Goal: Task Accomplishment & Management: Manage account settings

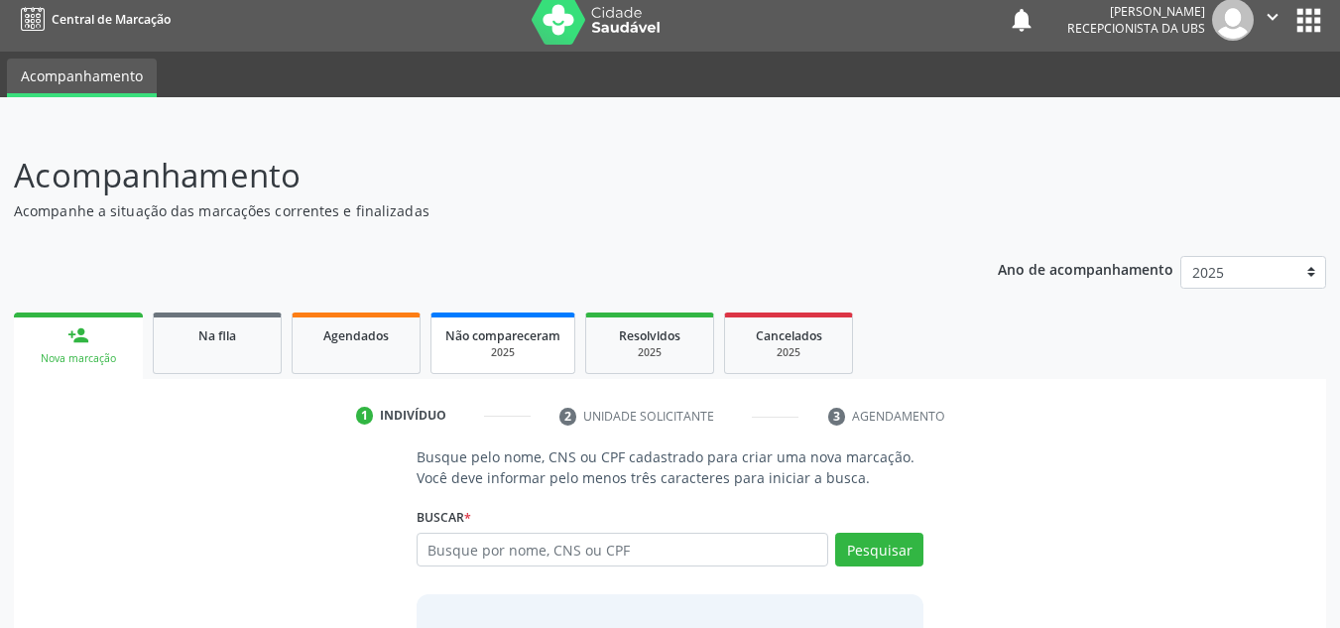
scroll to position [111, 0]
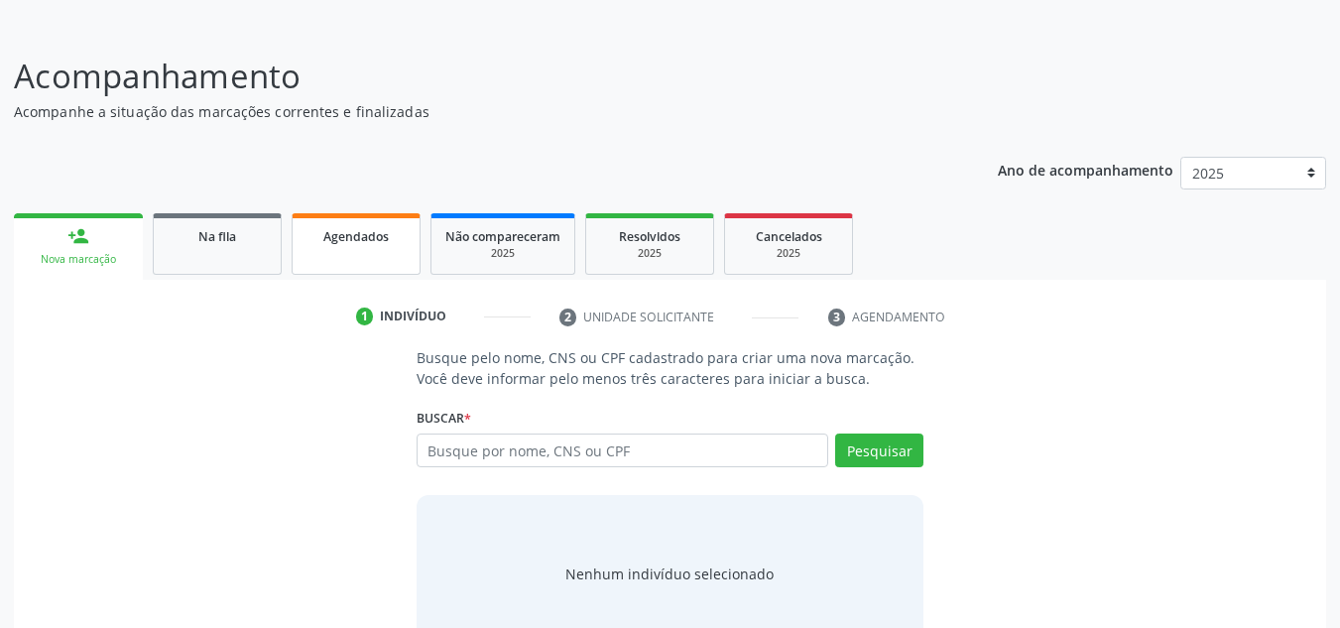
click at [396, 243] on div "Agendados" at bounding box center [356, 235] width 99 height 21
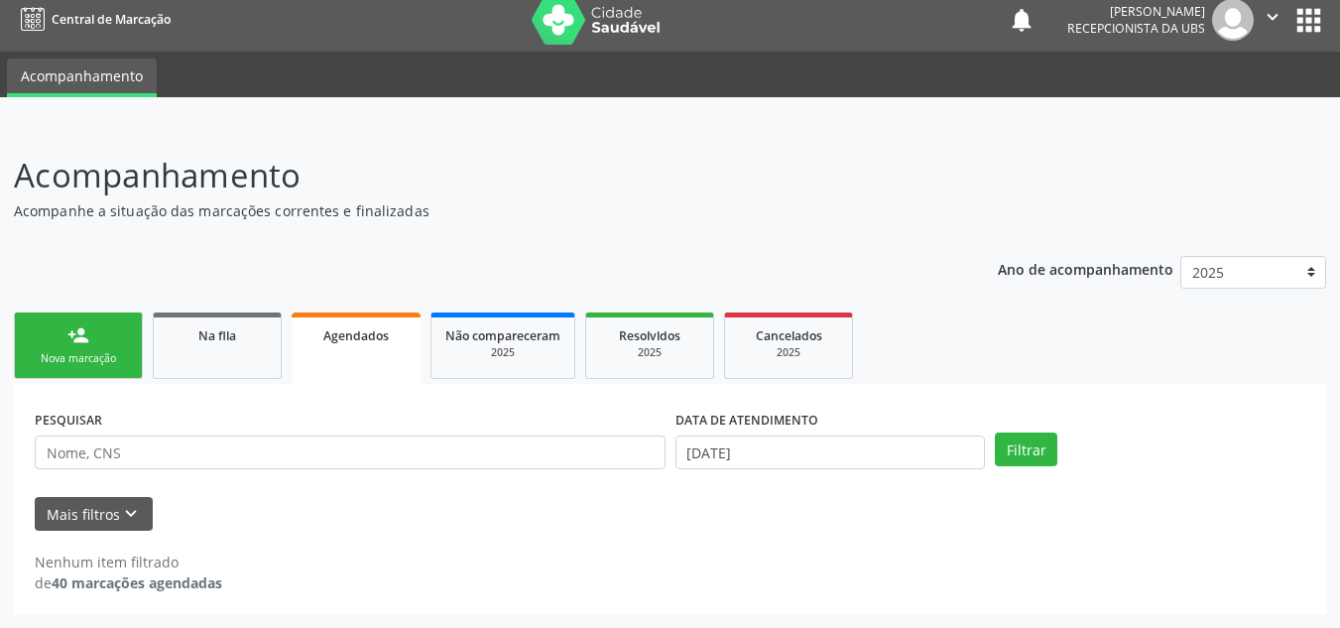
scroll to position [12, 0]
click at [861, 442] on input "[DATE]" at bounding box center [831, 452] width 311 height 34
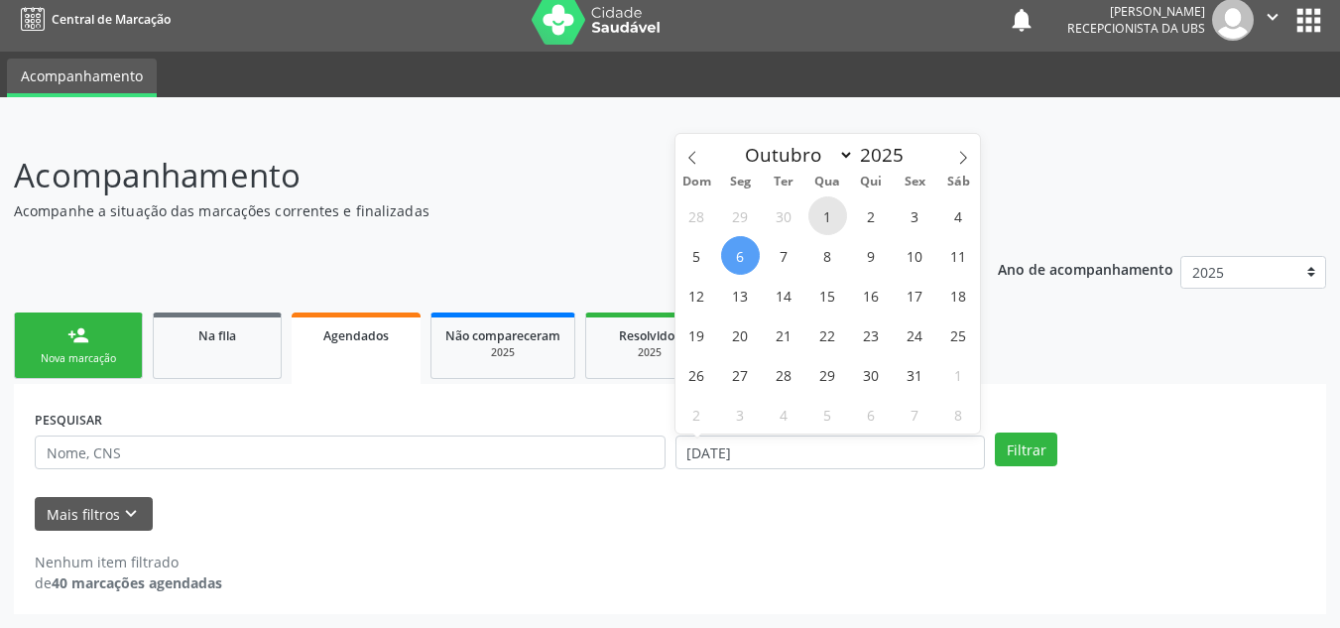
click at [820, 216] on span "1" at bounding box center [827, 215] width 39 height 39
type input "[DATE]"
click at [733, 263] on span "6" at bounding box center [740, 255] width 39 height 39
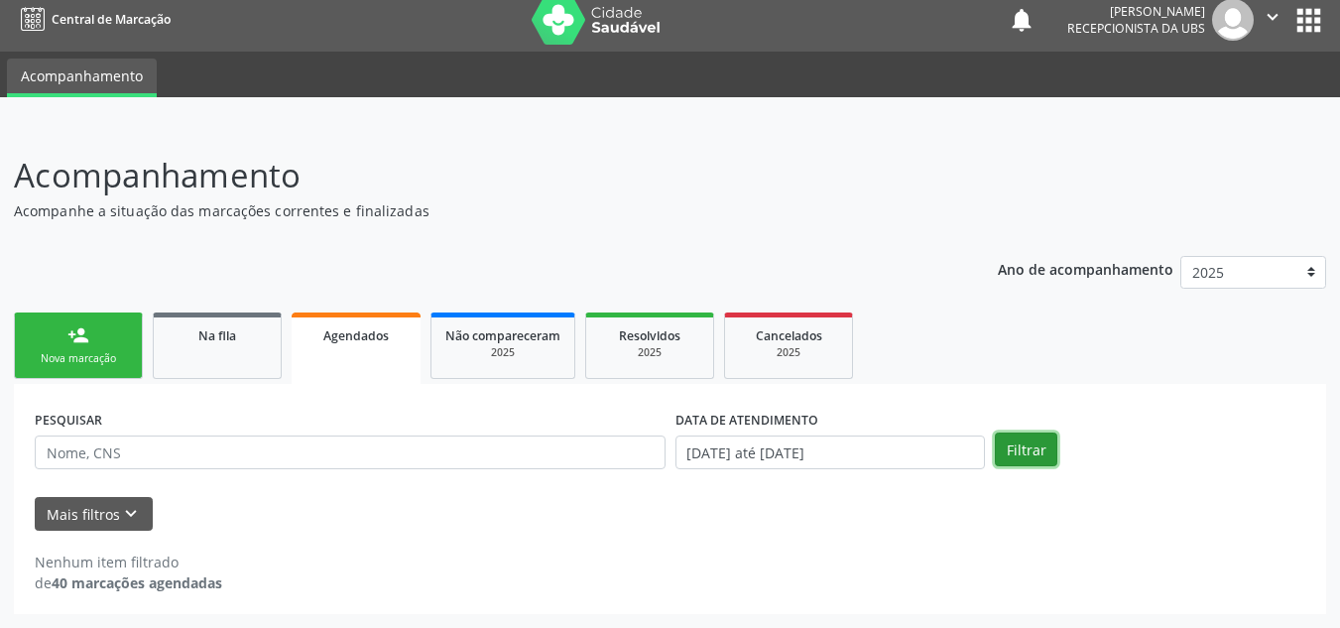
click at [1030, 442] on button "Filtrar" at bounding box center [1026, 450] width 62 height 34
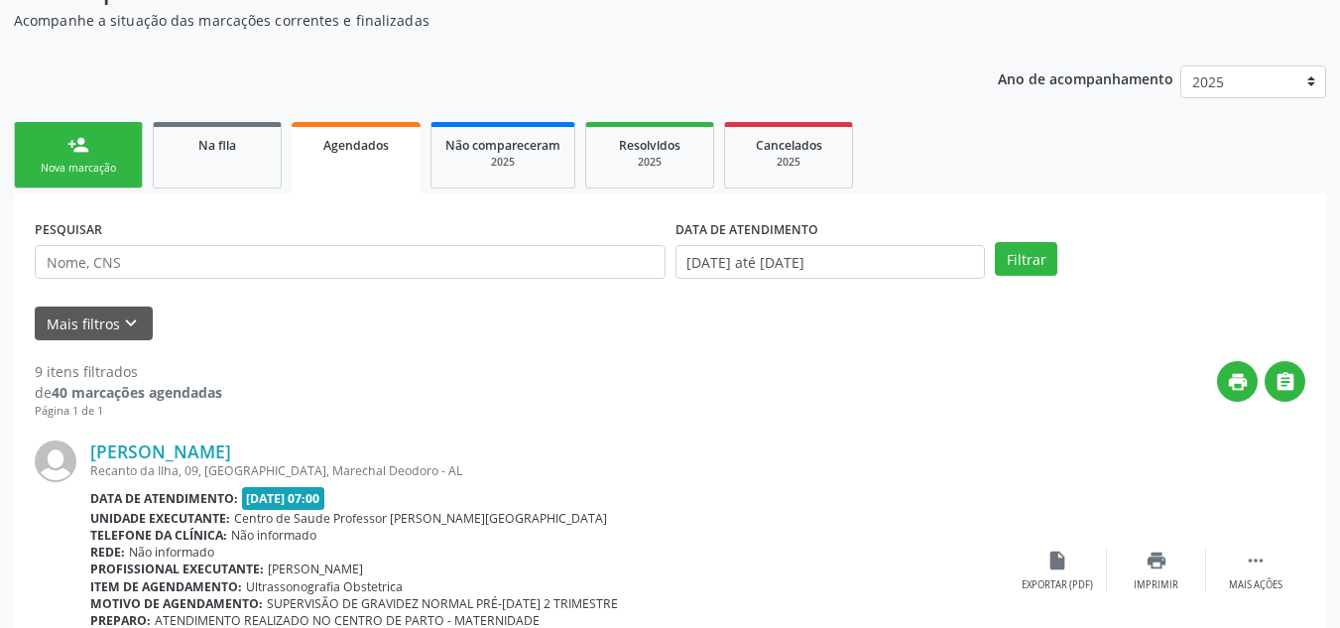
scroll to position [409, 0]
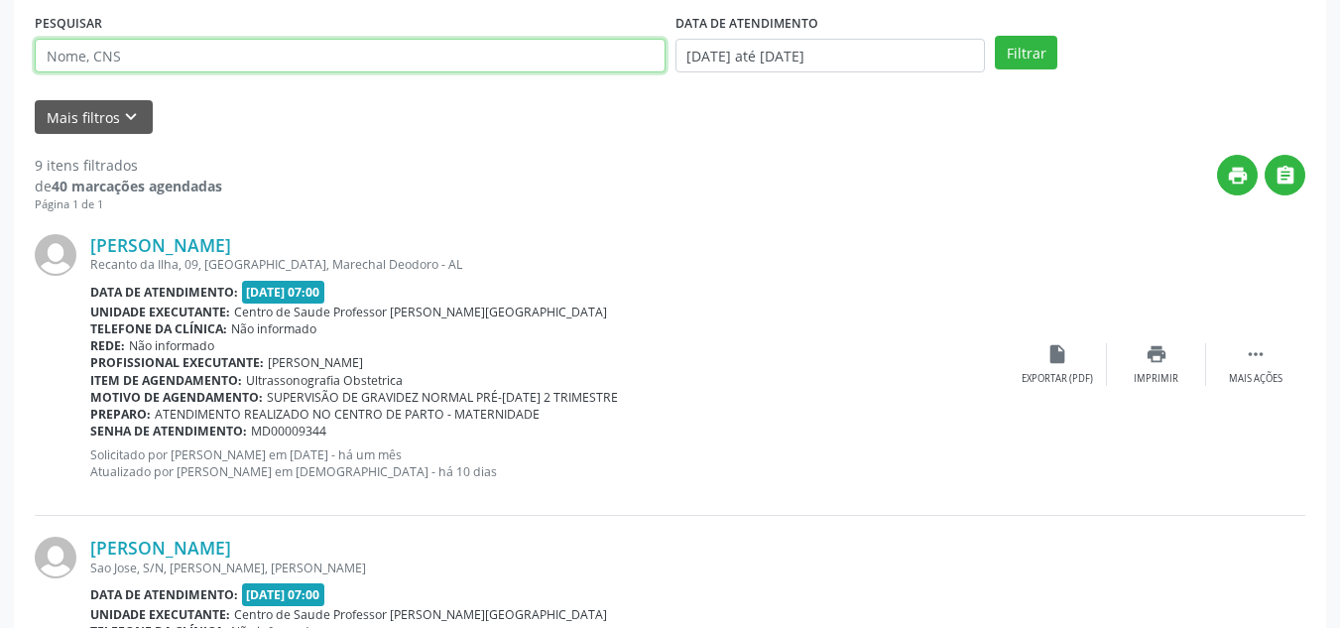
click at [200, 55] on input "text" at bounding box center [350, 56] width 631 height 34
type input "702802643298660"
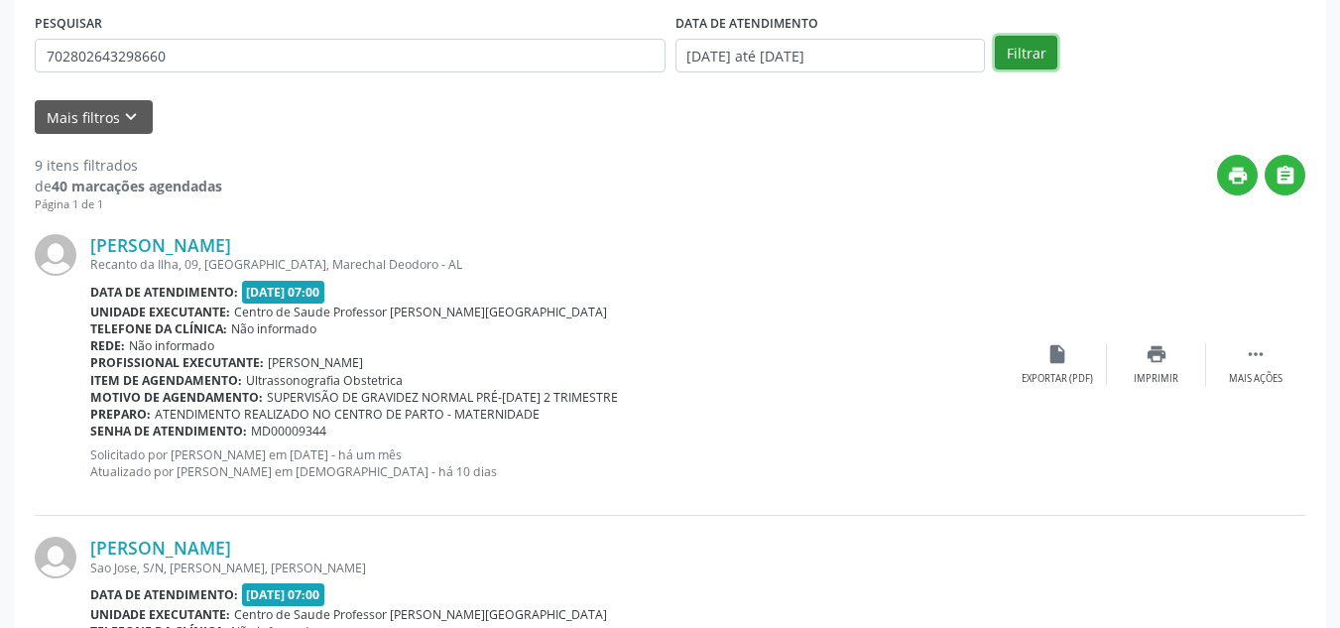
click at [1025, 58] on button "Filtrar" at bounding box center [1026, 53] width 62 height 34
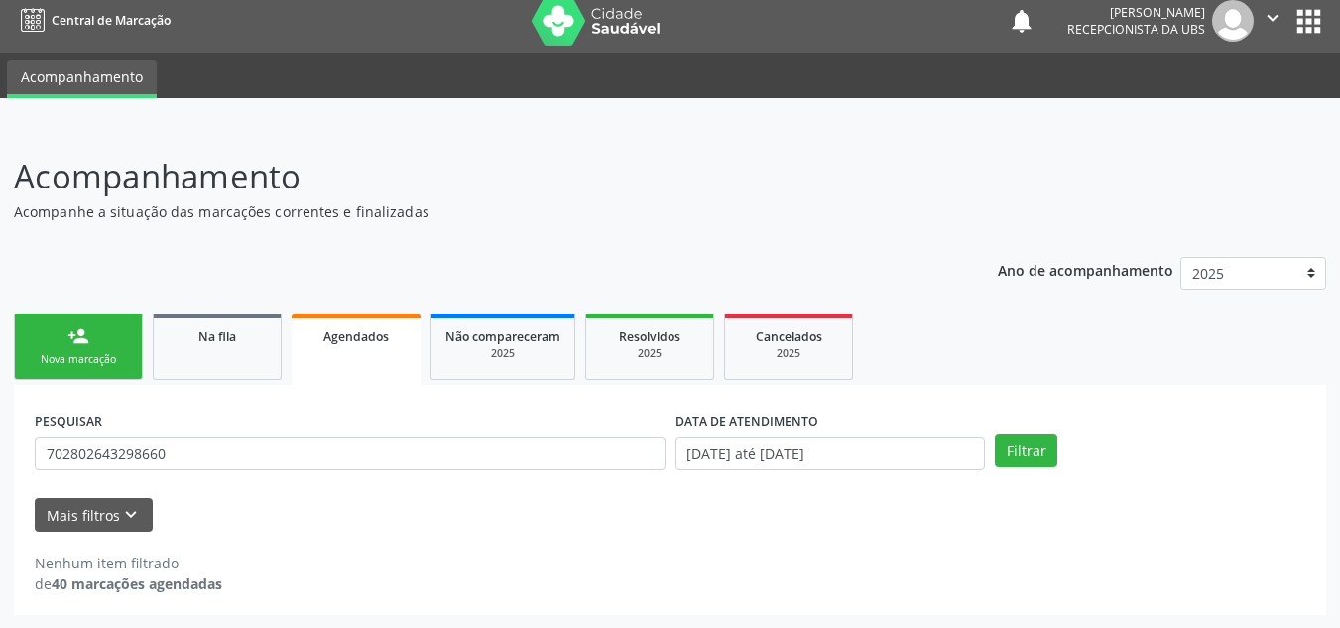
scroll to position [12, 0]
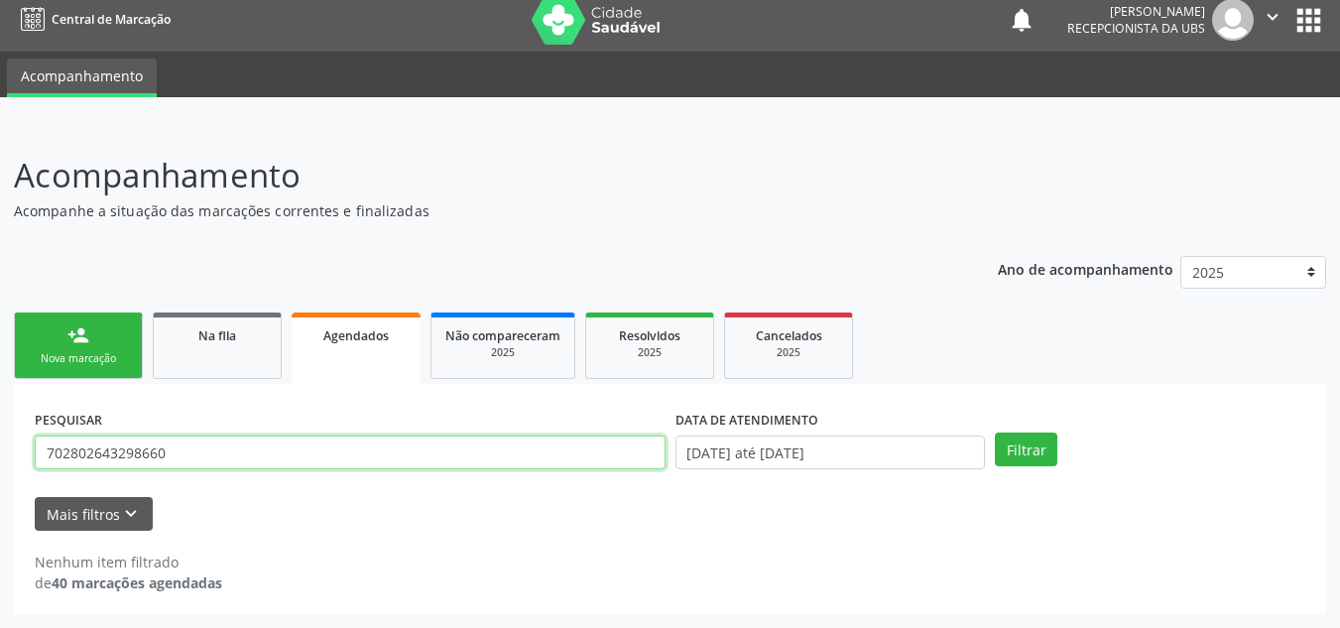
drag, startPoint x: 206, startPoint y: 453, endPoint x: 33, endPoint y: 442, distance: 173.9
click at [32, 440] on div "PESQUISAR 702802643298660" at bounding box center [350, 443] width 641 height 77
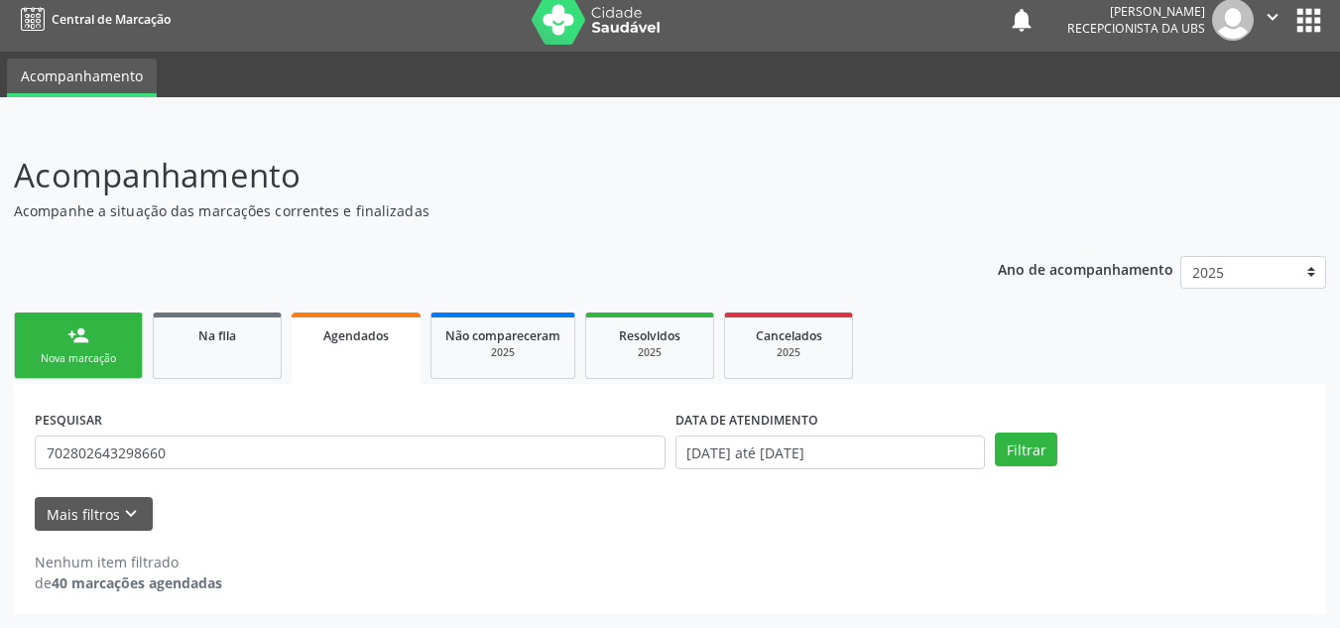
drag, startPoint x: 37, startPoint y: 449, endPoint x: 345, endPoint y: 544, distance: 322.6
click at [345, 547] on div "Nenhum item filtrado de 40 marcações agendadas" at bounding box center [670, 562] width 1271 height 62
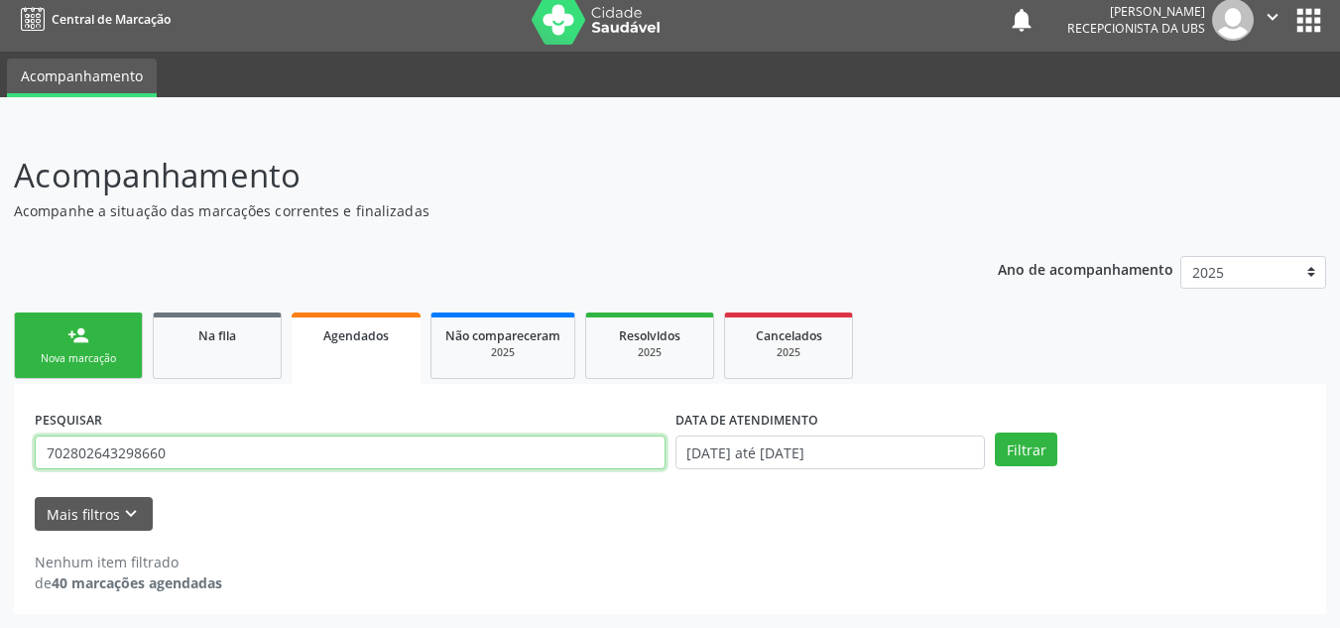
drag, startPoint x: 186, startPoint y: 447, endPoint x: 43, endPoint y: 445, distance: 143.9
click at [43, 445] on input "702802643298660" at bounding box center [350, 452] width 631 height 34
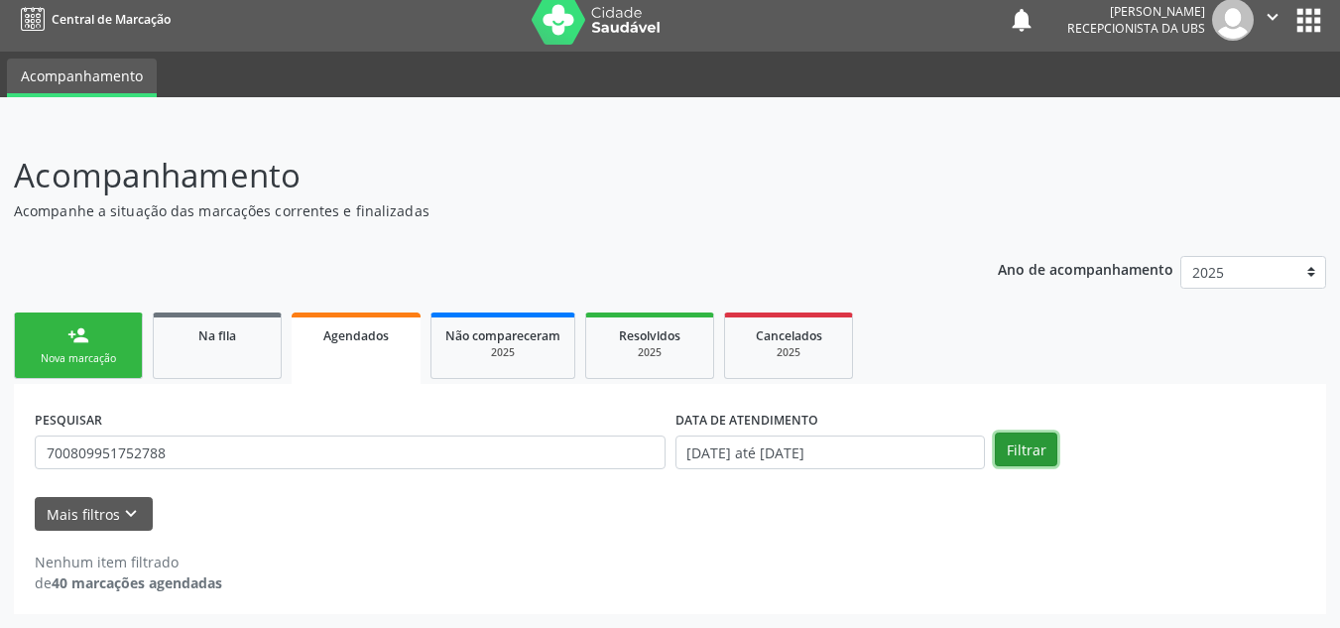
click at [1037, 447] on button "Filtrar" at bounding box center [1026, 450] width 62 height 34
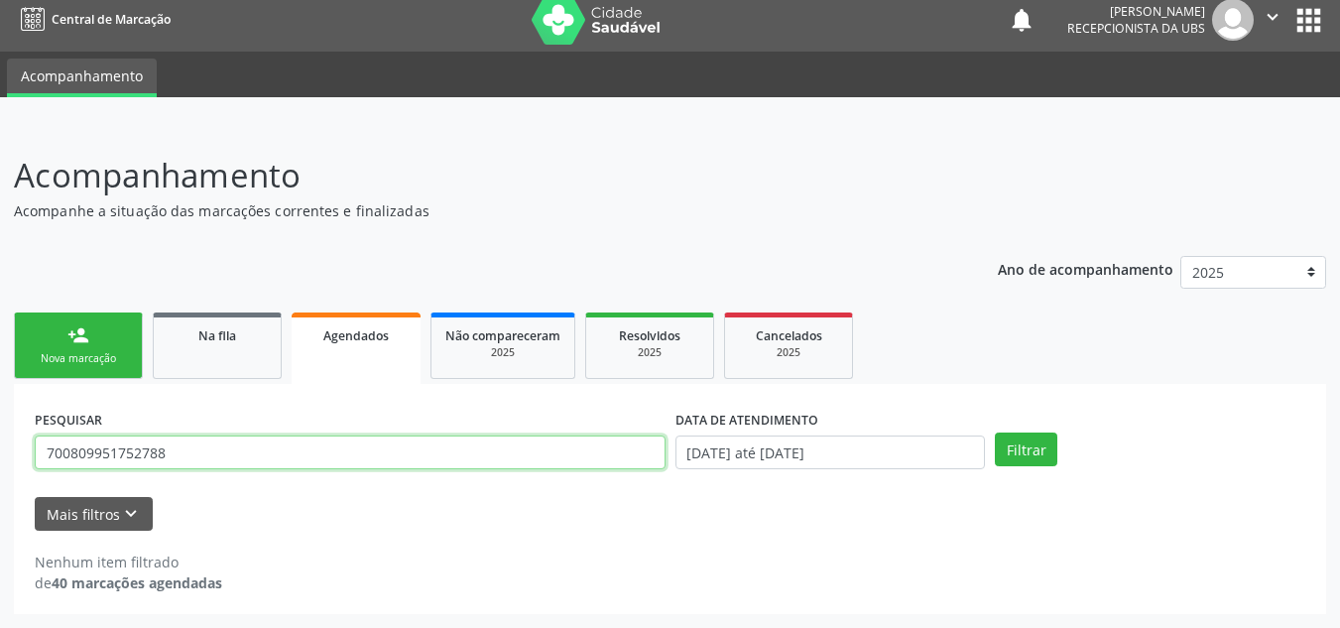
click at [280, 443] on input "700809951752788" at bounding box center [350, 452] width 631 height 34
type input "7"
type input "98591738420"
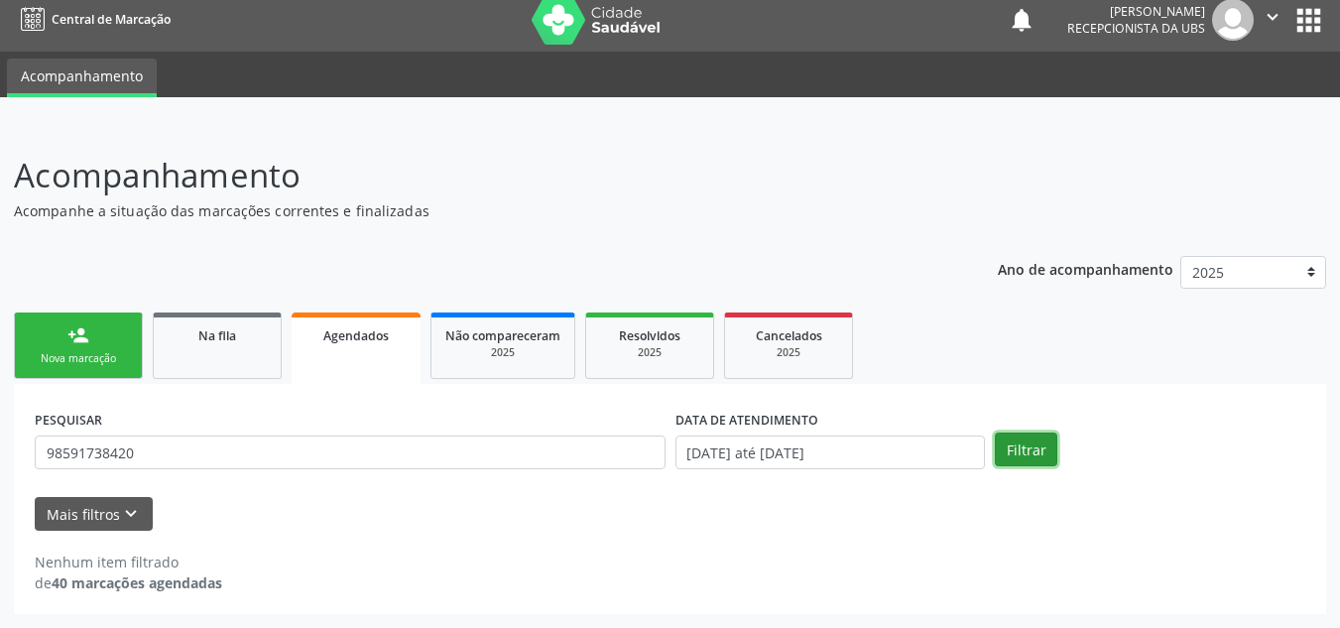
click at [1022, 452] on button "Filtrar" at bounding box center [1026, 450] width 62 height 34
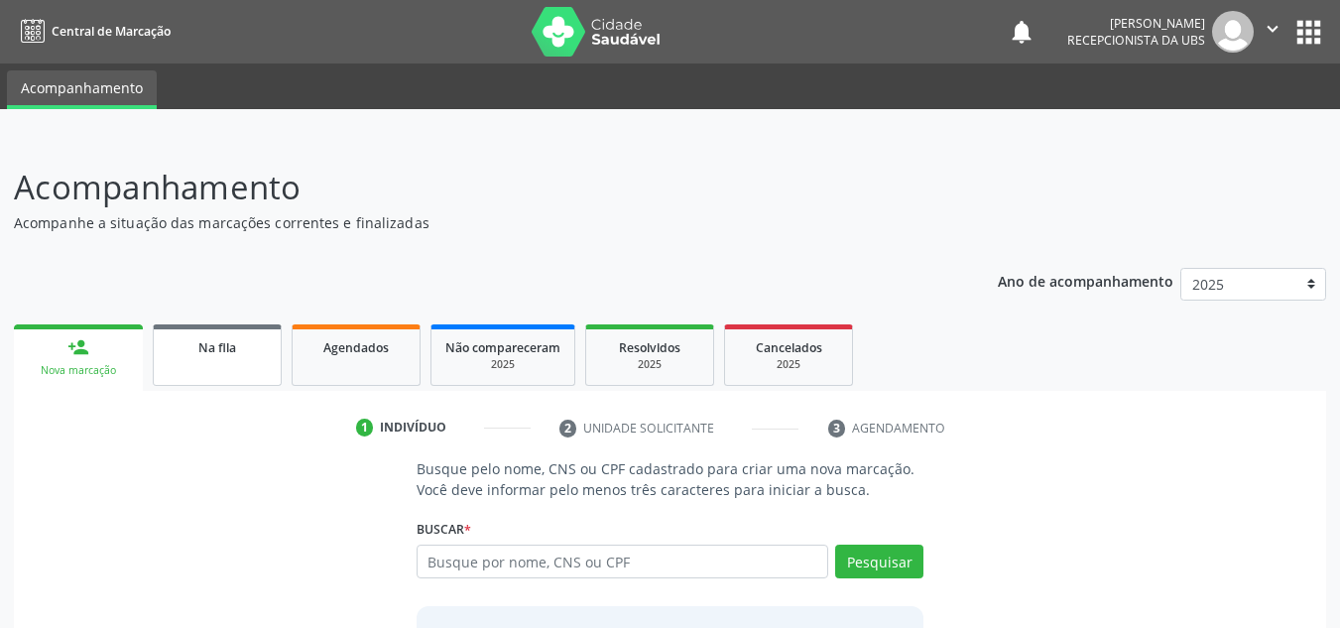
scroll to position [12, 0]
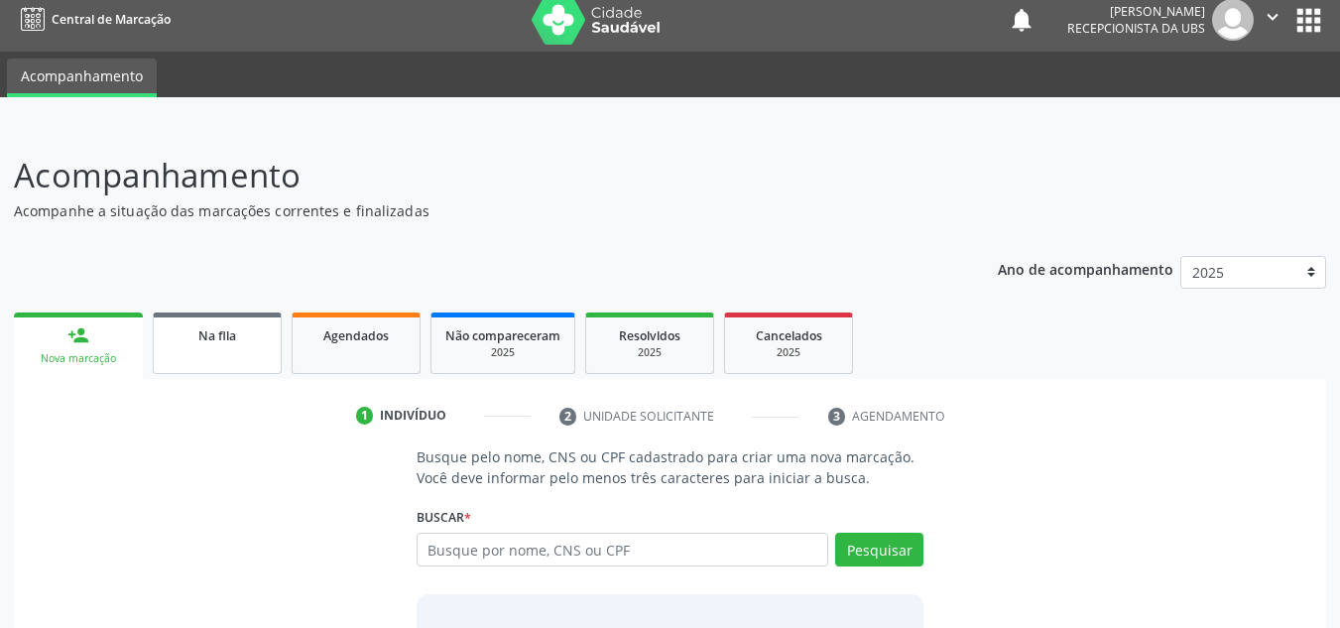
click at [234, 344] on div "Na fila" at bounding box center [217, 334] width 99 height 21
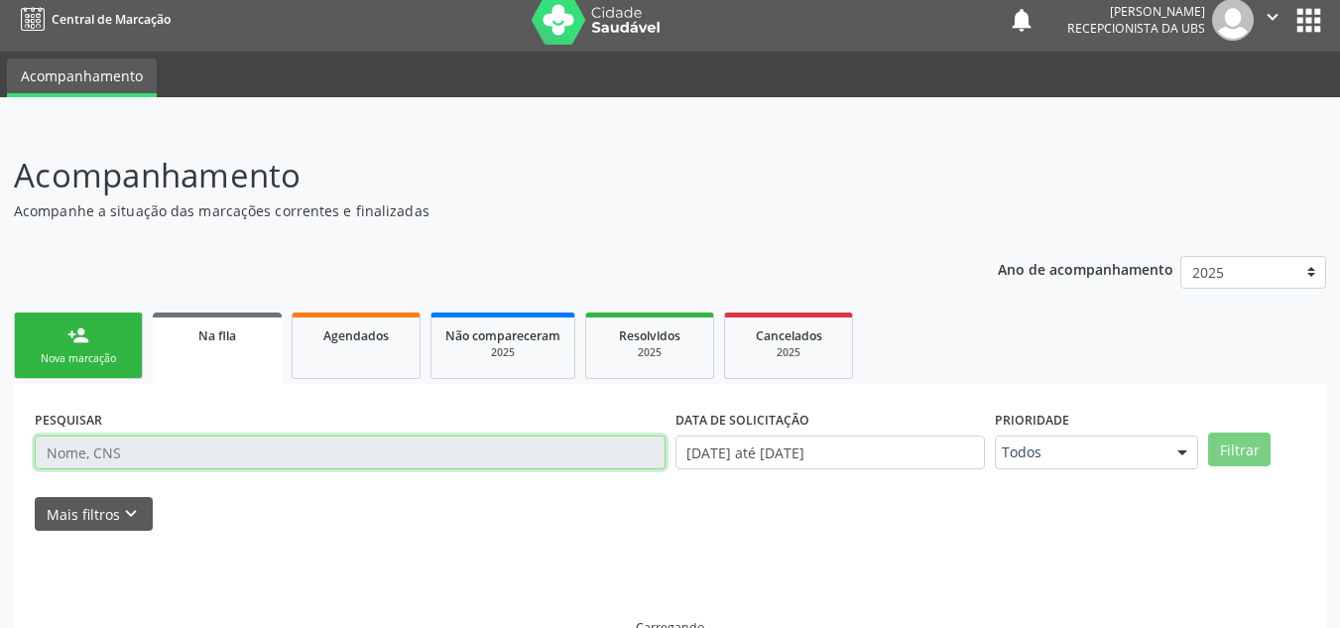
click at [293, 435] on input "text" at bounding box center [350, 452] width 631 height 34
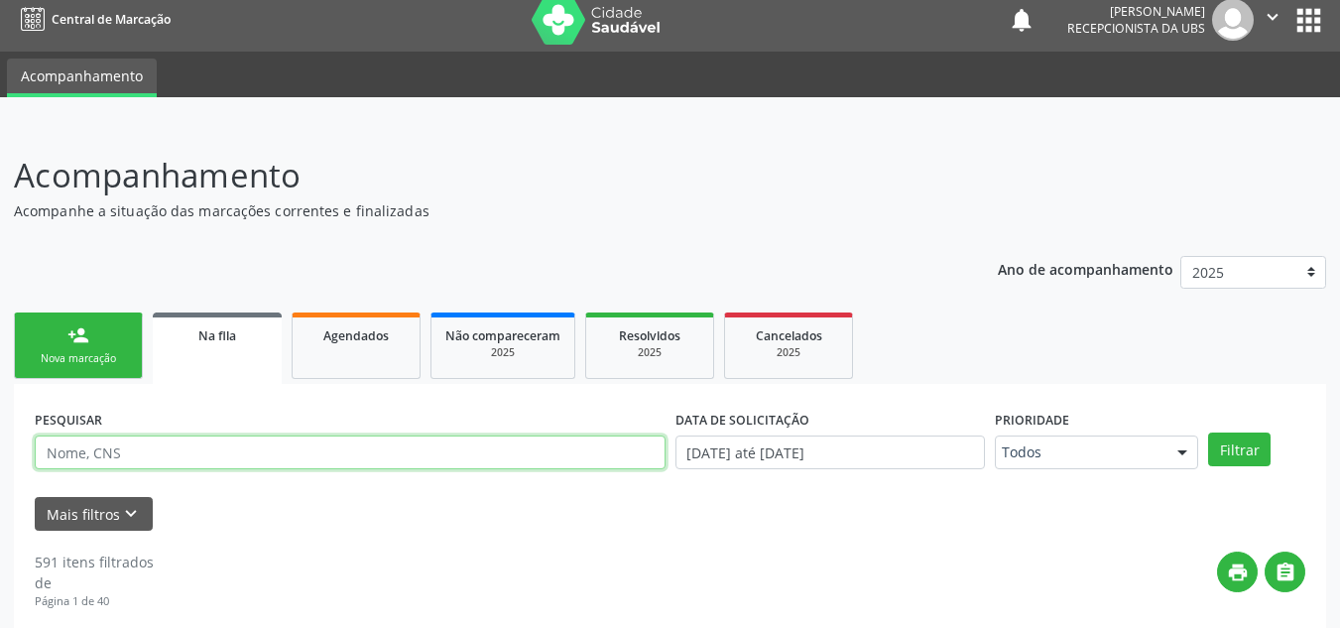
scroll to position [55, 0]
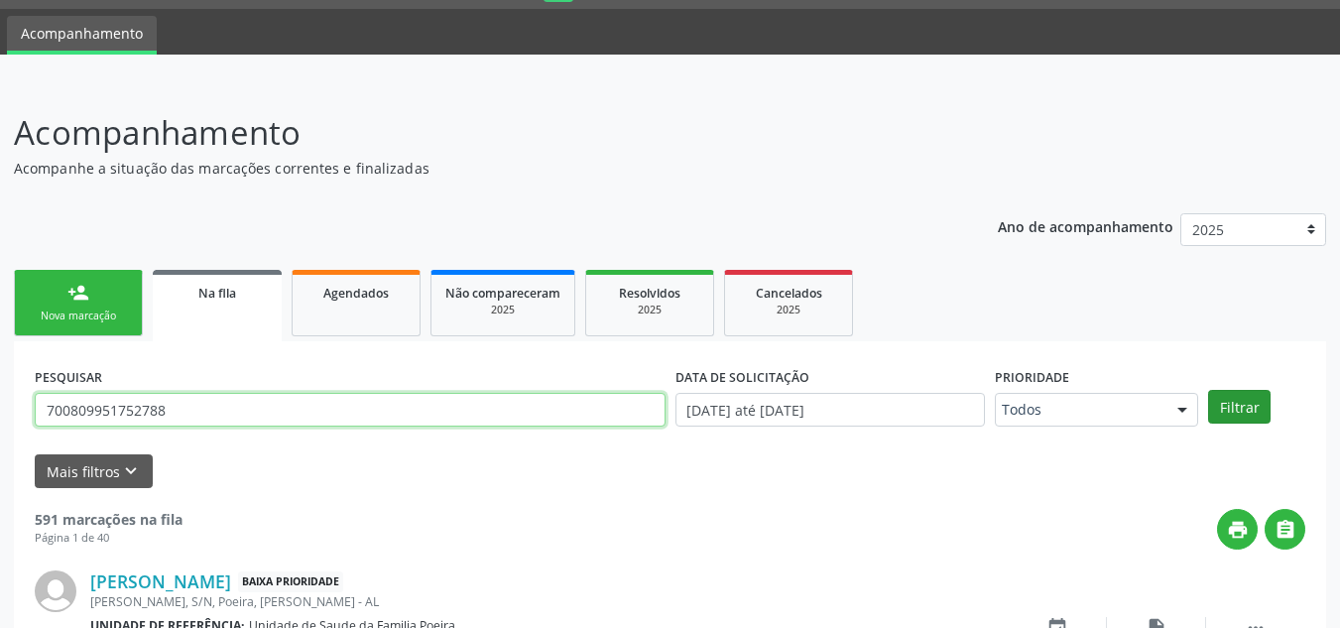
type input "700809951752788"
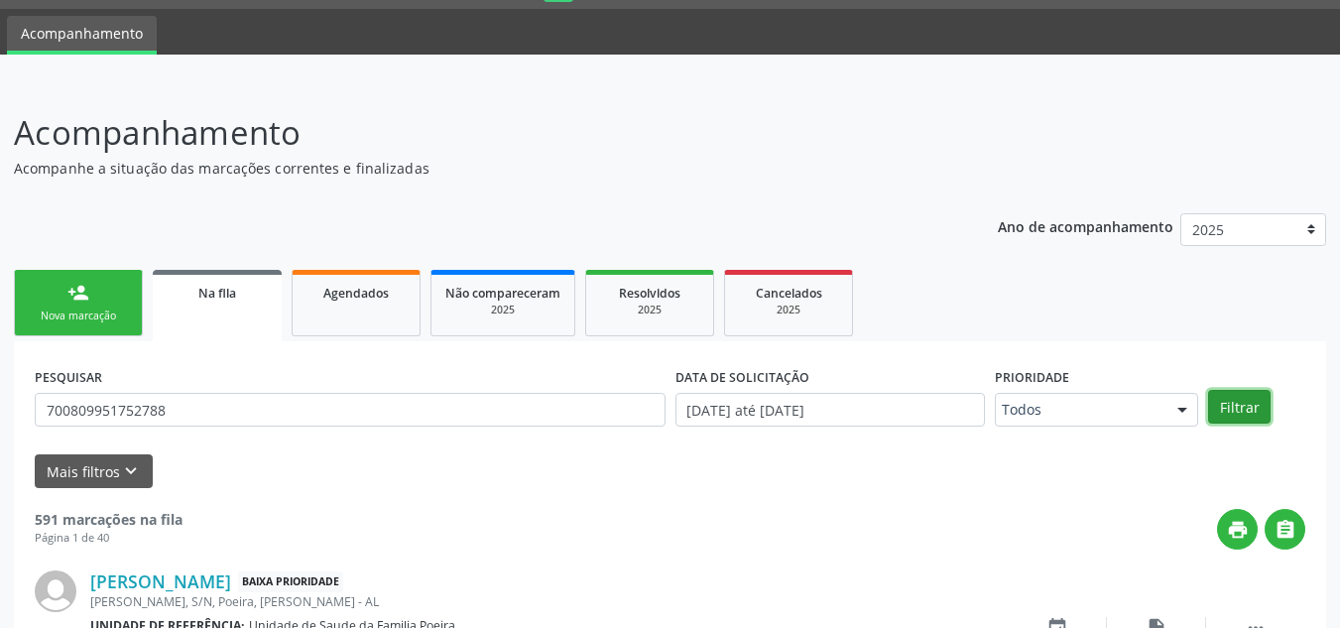
click at [1240, 397] on button "Filtrar" at bounding box center [1239, 407] width 62 height 34
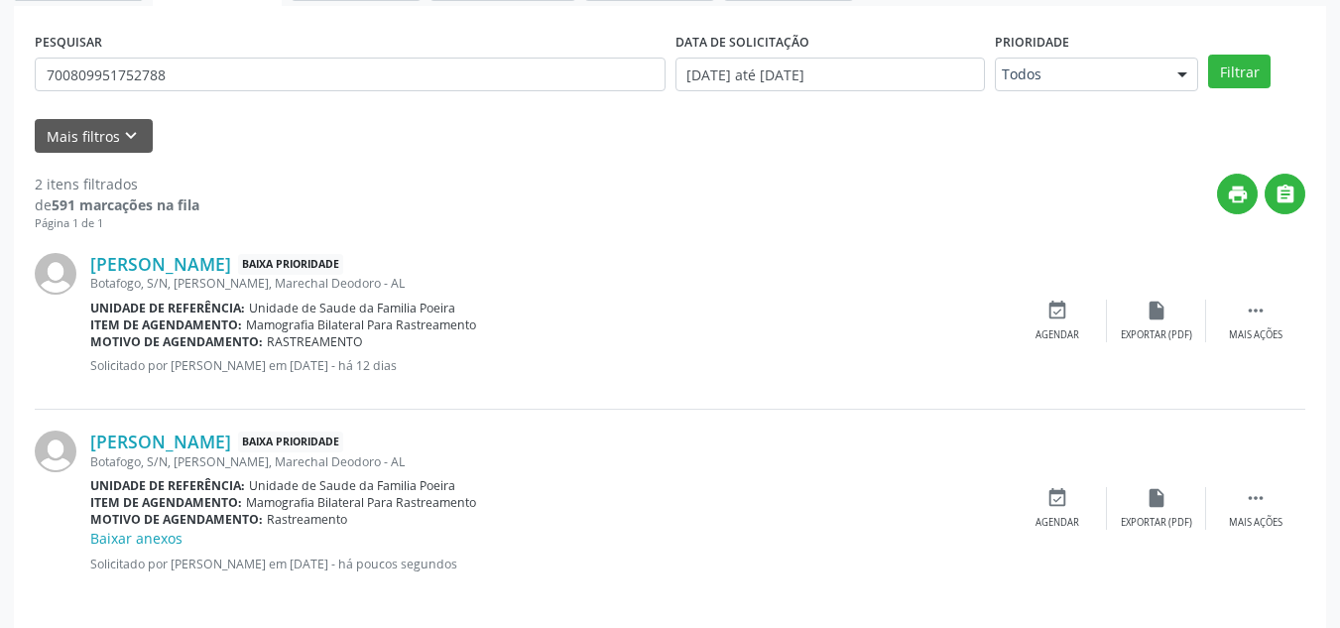
scroll to position [404, 0]
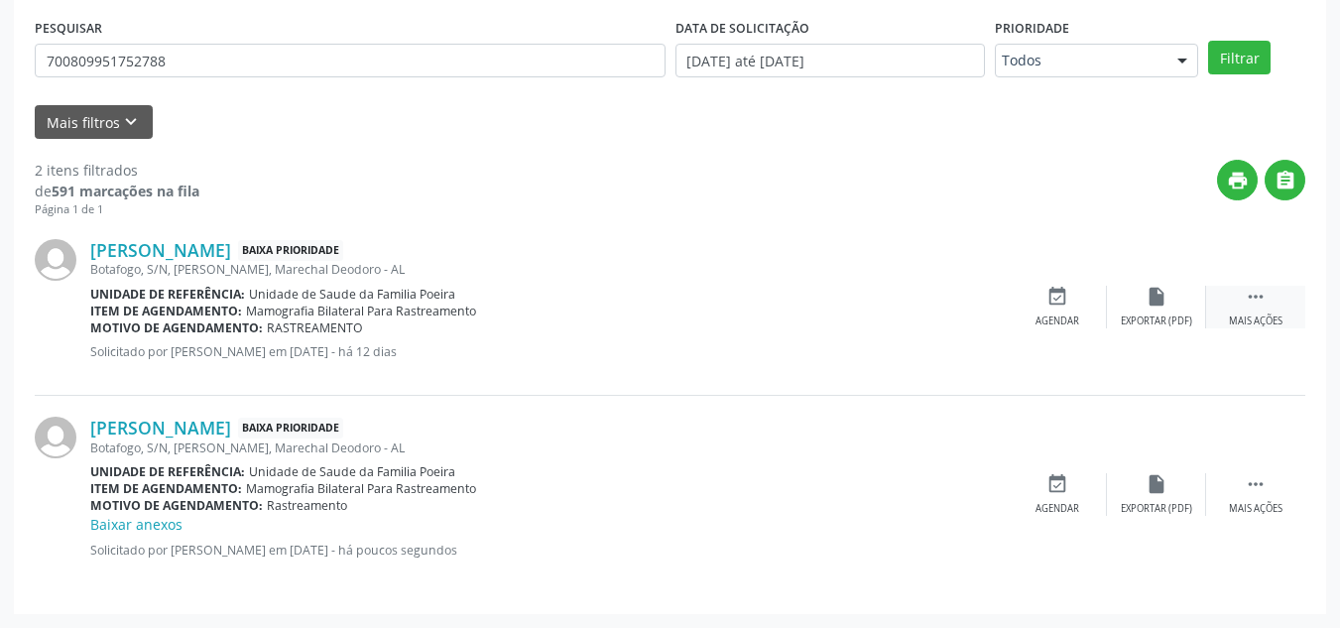
click at [1263, 308] on div " Mais ações" at bounding box center [1255, 307] width 99 height 43
click at [1238, 491] on div " Mais ações" at bounding box center [1255, 494] width 99 height 43
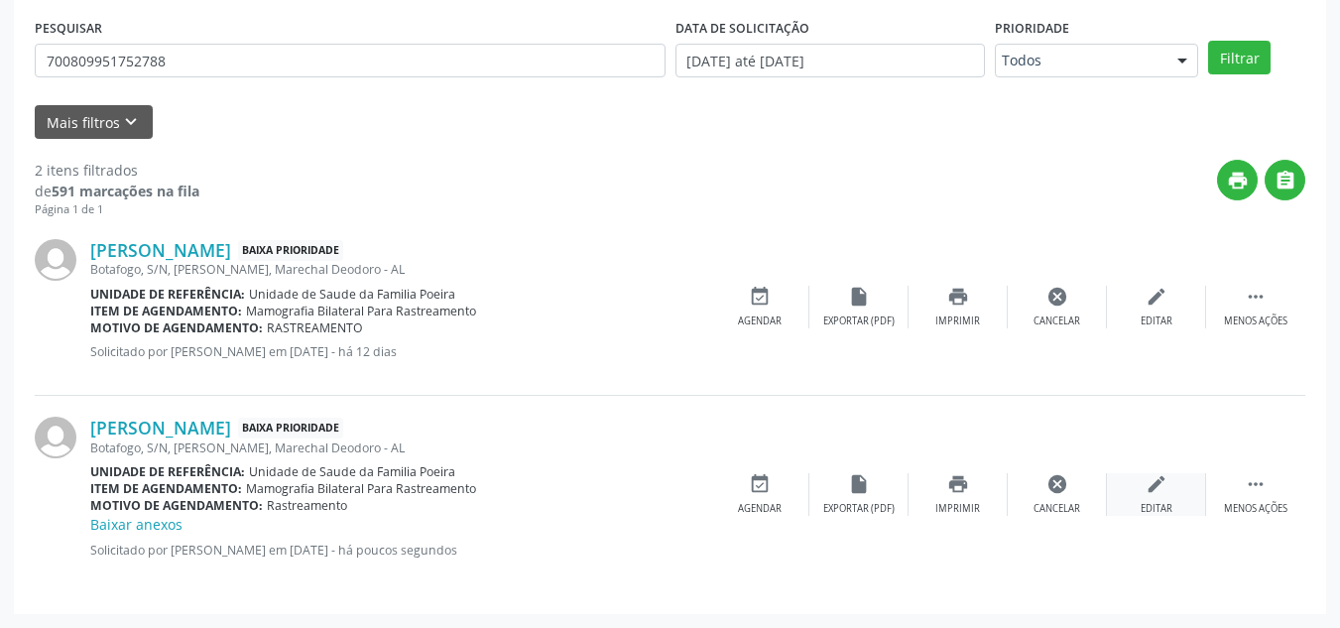
click at [1165, 485] on icon "edit" at bounding box center [1157, 484] width 22 height 22
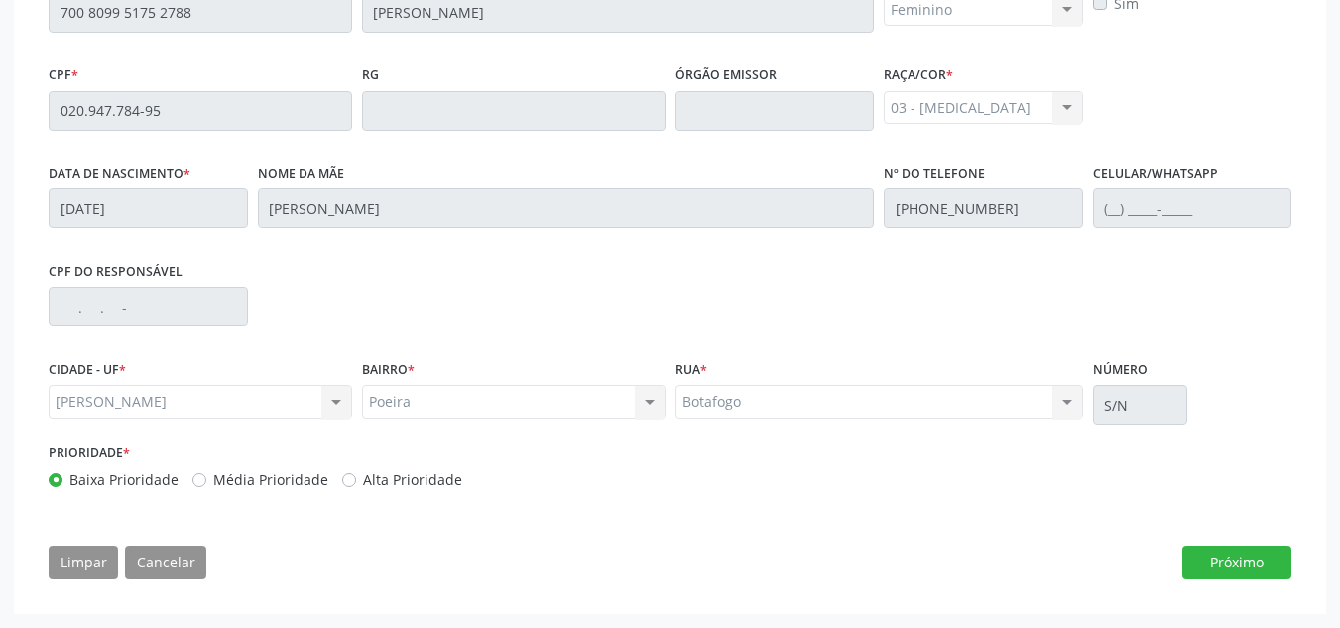
scroll to position [534, 0]
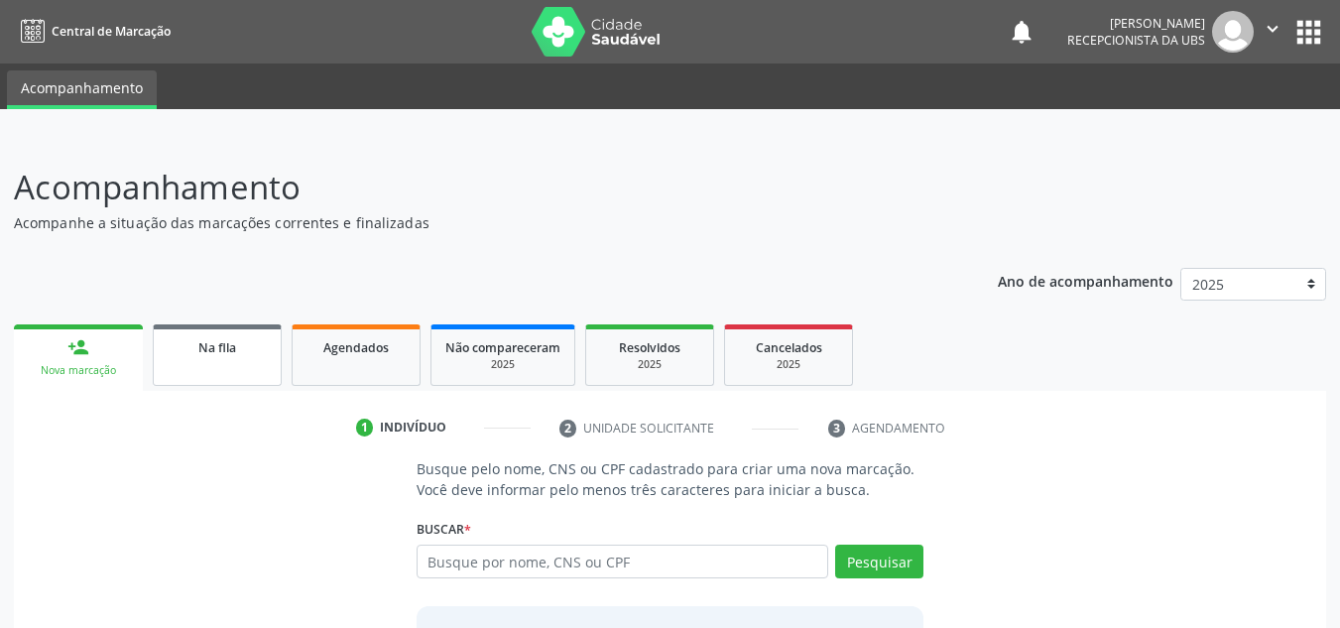
click at [260, 352] on div "Na fila" at bounding box center [217, 346] width 99 height 21
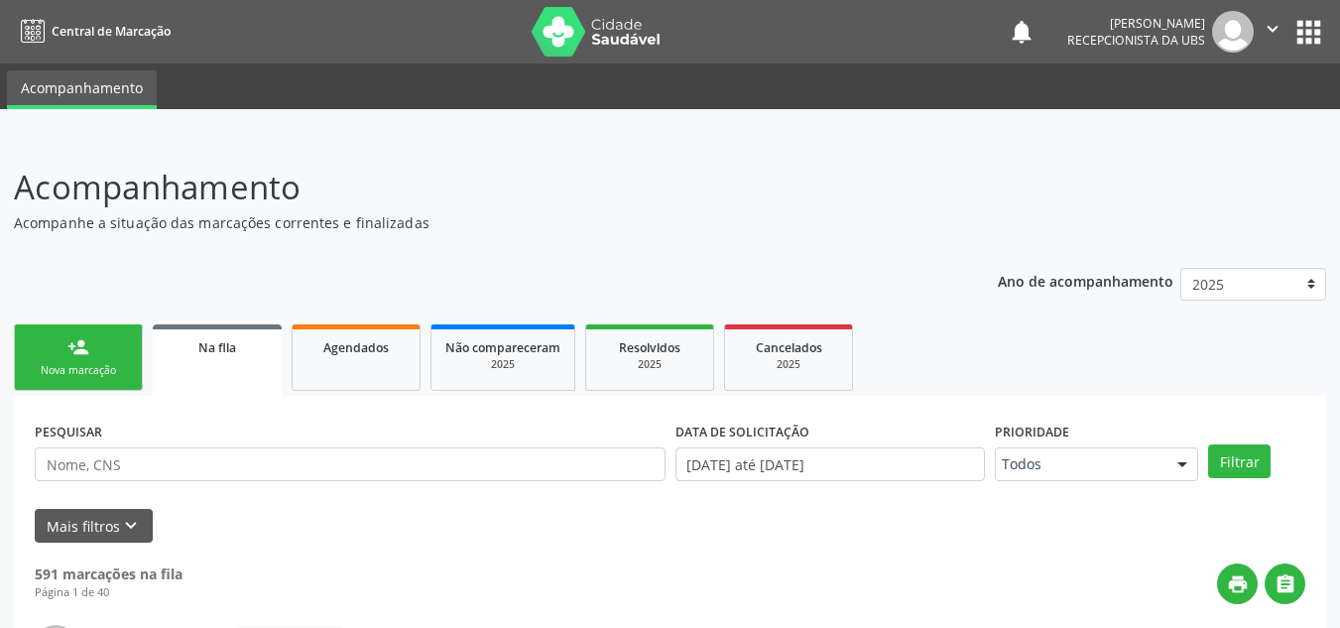
scroll to position [75, 0]
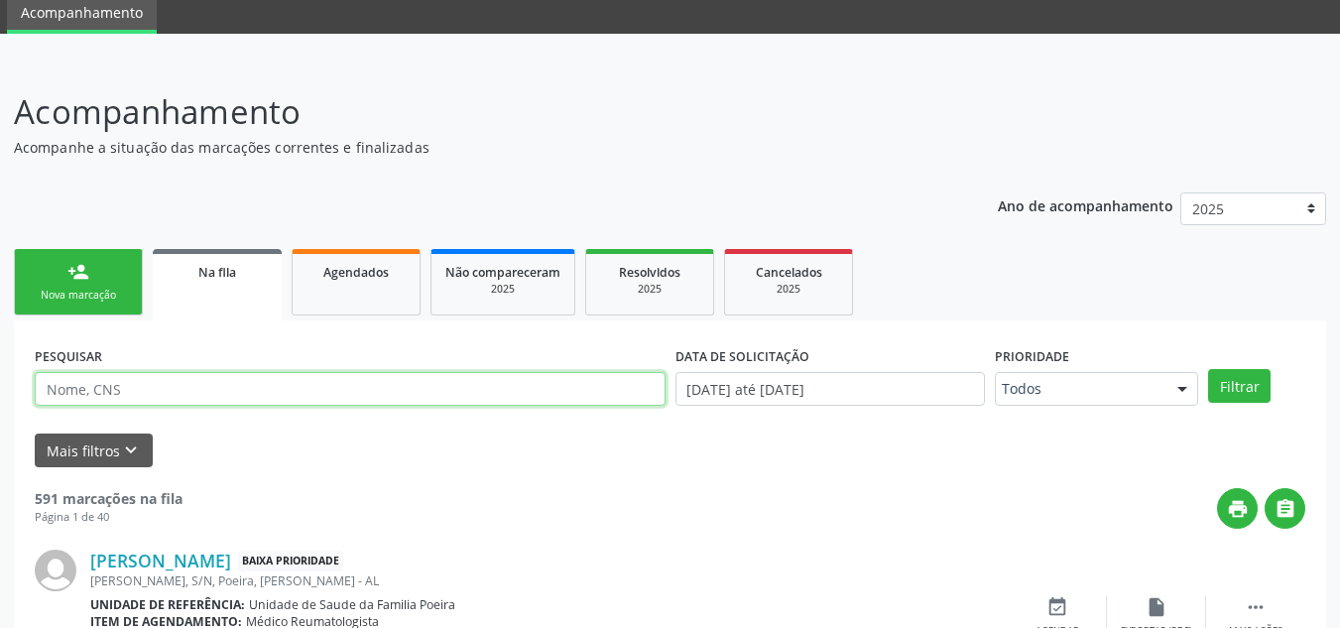
paste input "700 8099 5175 2788"
type input "700 8099 5175 2788"
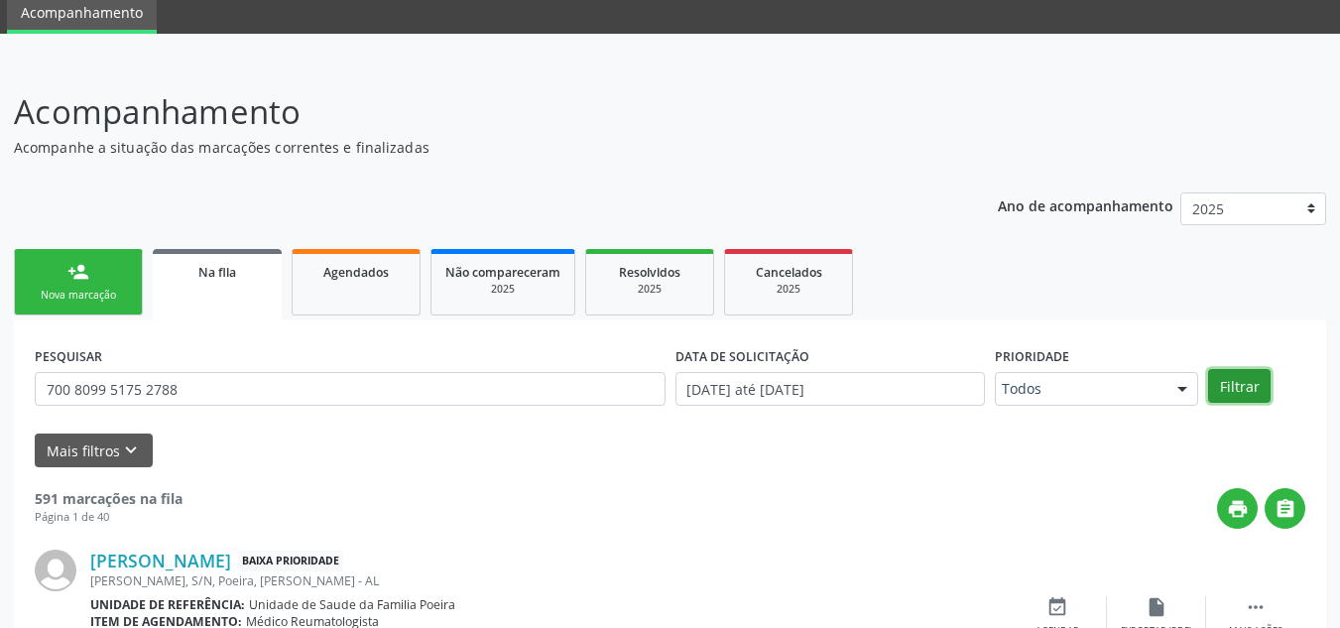
click at [1236, 393] on button "Filtrar" at bounding box center [1239, 386] width 62 height 34
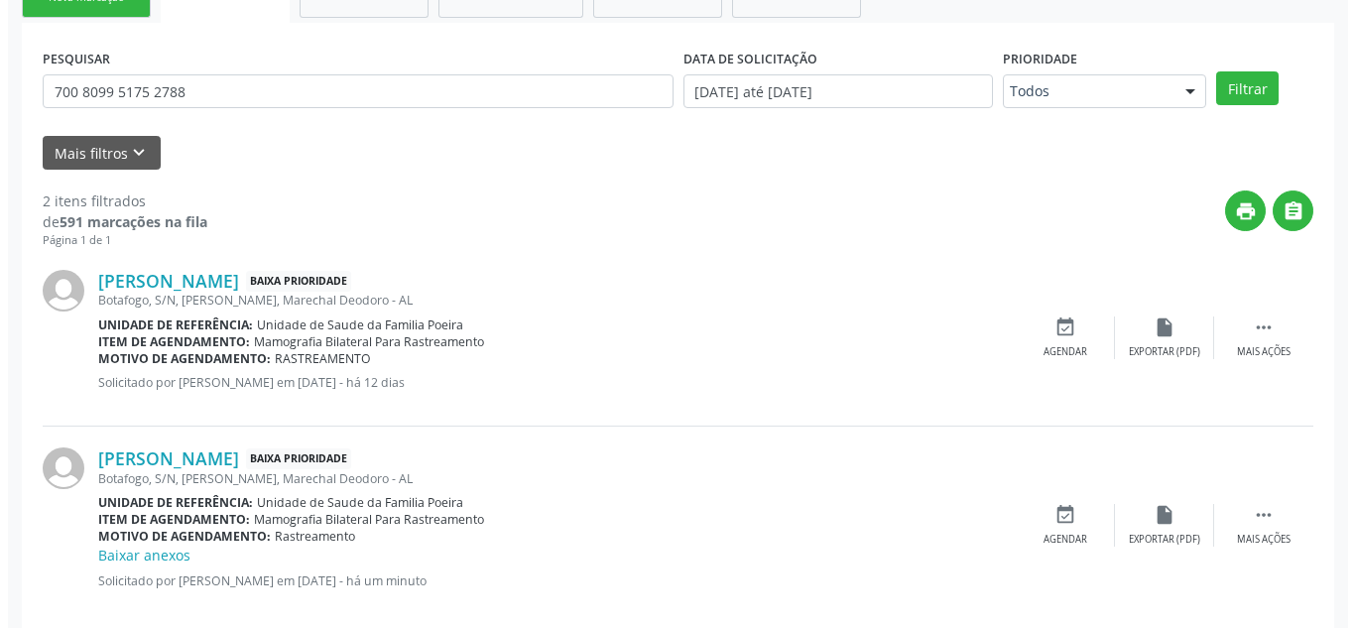
scroll to position [404, 0]
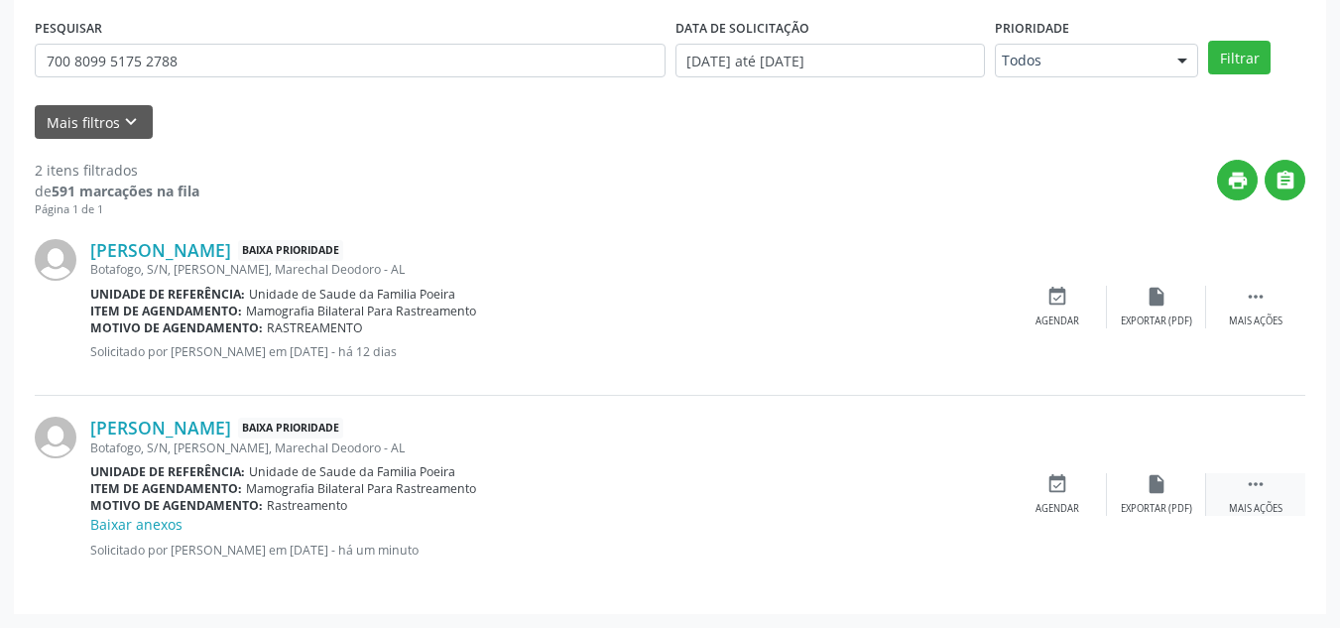
click at [1283, 493] on div " Mais ações" at bounding box center [1255, 494] width 99 height 43
click at [1043, 480] on div "cancel Cancelar" at bounding box center [1057, 494] width 99 height 43
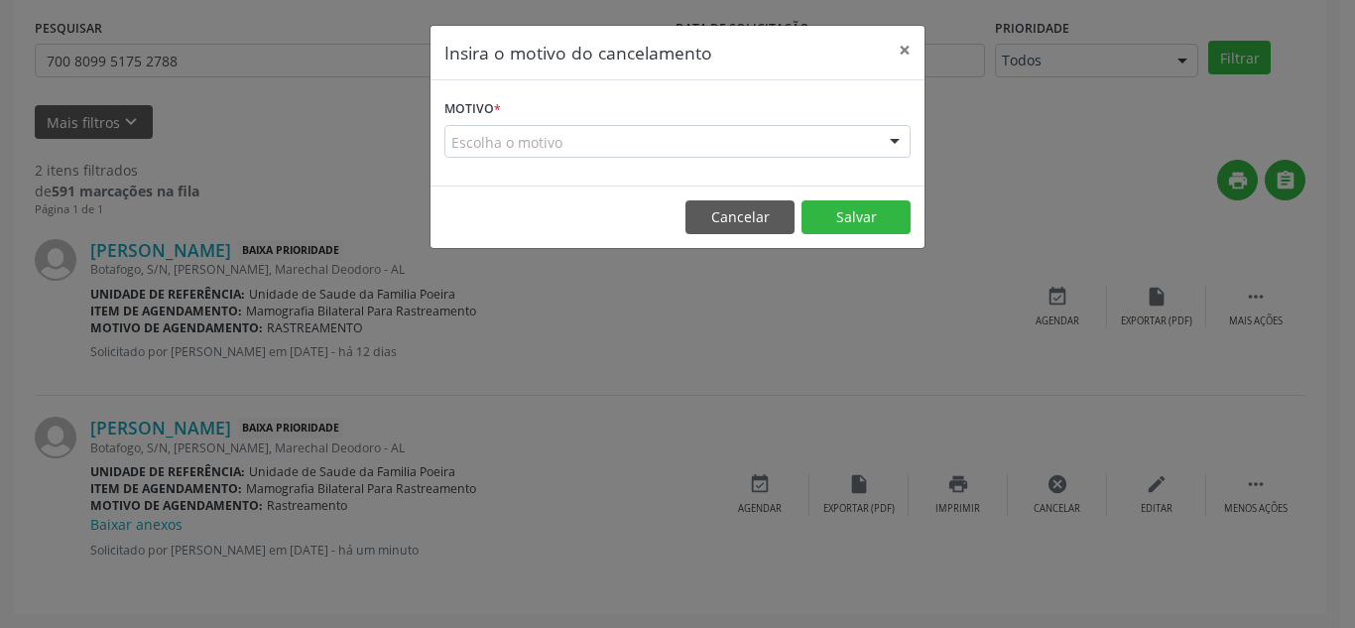
click at [640, 146] on div "Escolha o motivo" at bounding box center [677, 142] width 466 height 34
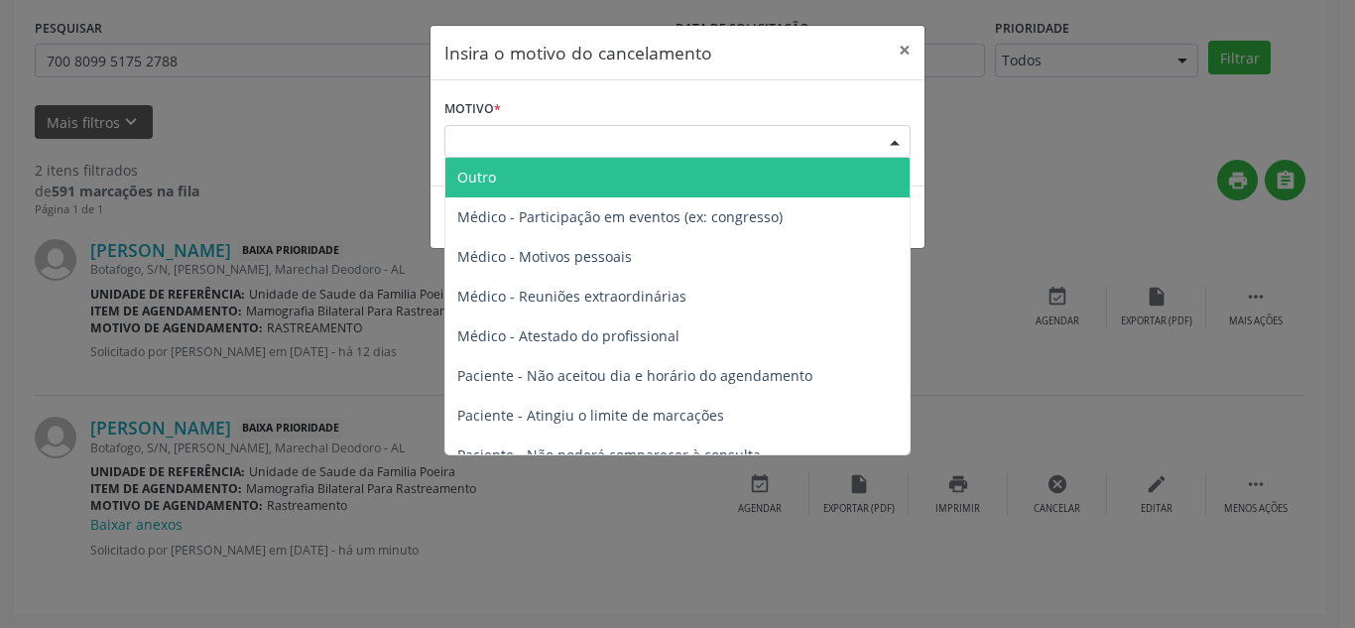
click at [614, 169] on span "Outro" at bounding box center [677, 178] width 464 height 40
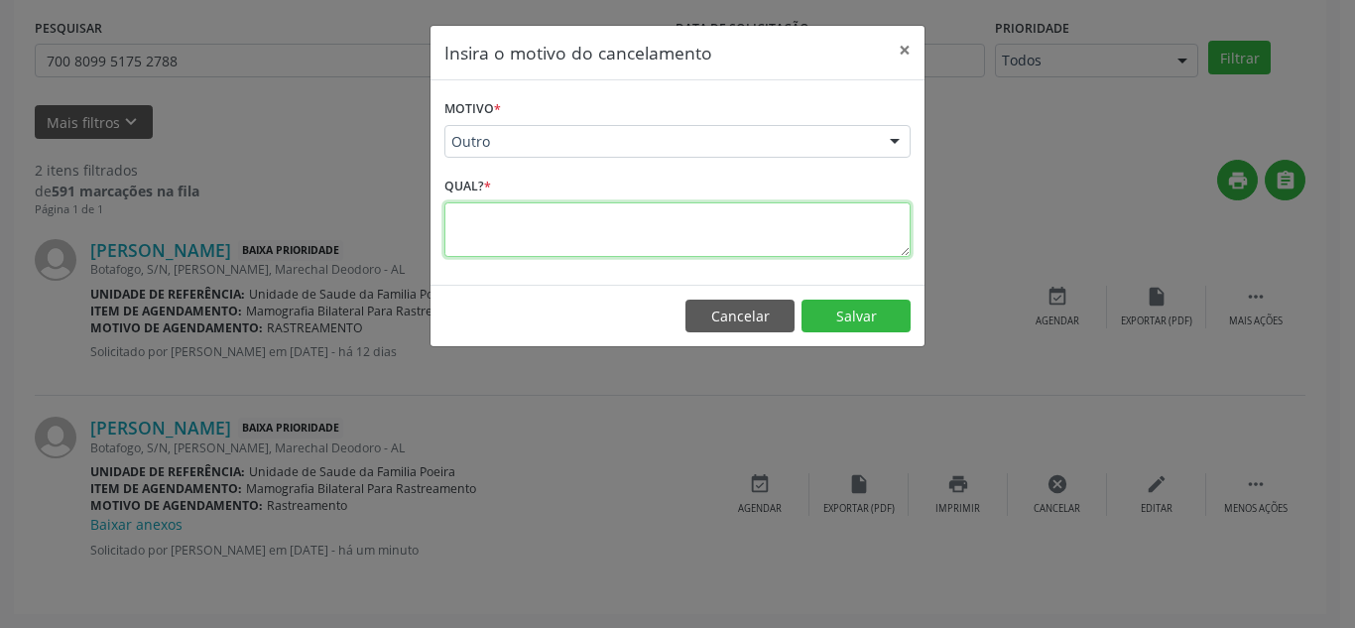
click at [578, 244] on textarea at bounding box center [677, 229] width 466 height 55
type textarea "E"
type textarea "JA EXISTE DOIS ENCAMINHAMENTO NO SISTEMA"
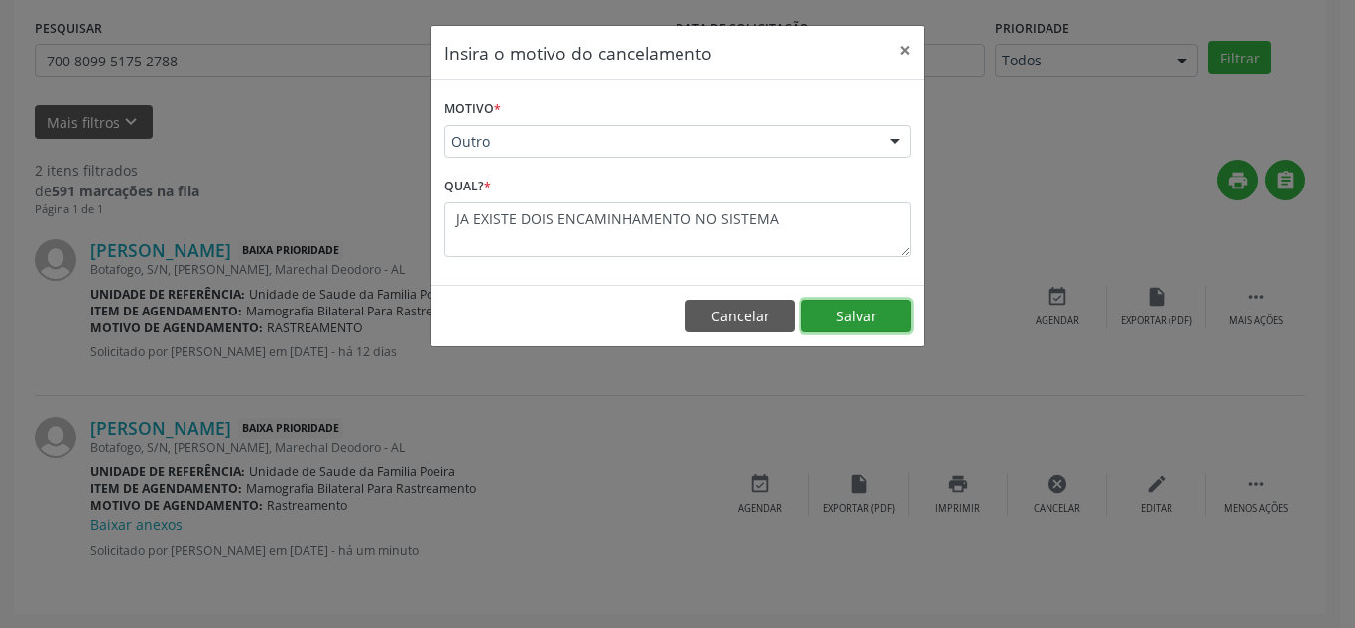
drag, startPoint x: 824, startPoint y: 316, endPoint x: 837, endPoint y: 325, distance: 15.7
click at [825, 317] on button "Salvar" at bounding box center [856, 317] width 109 height 34
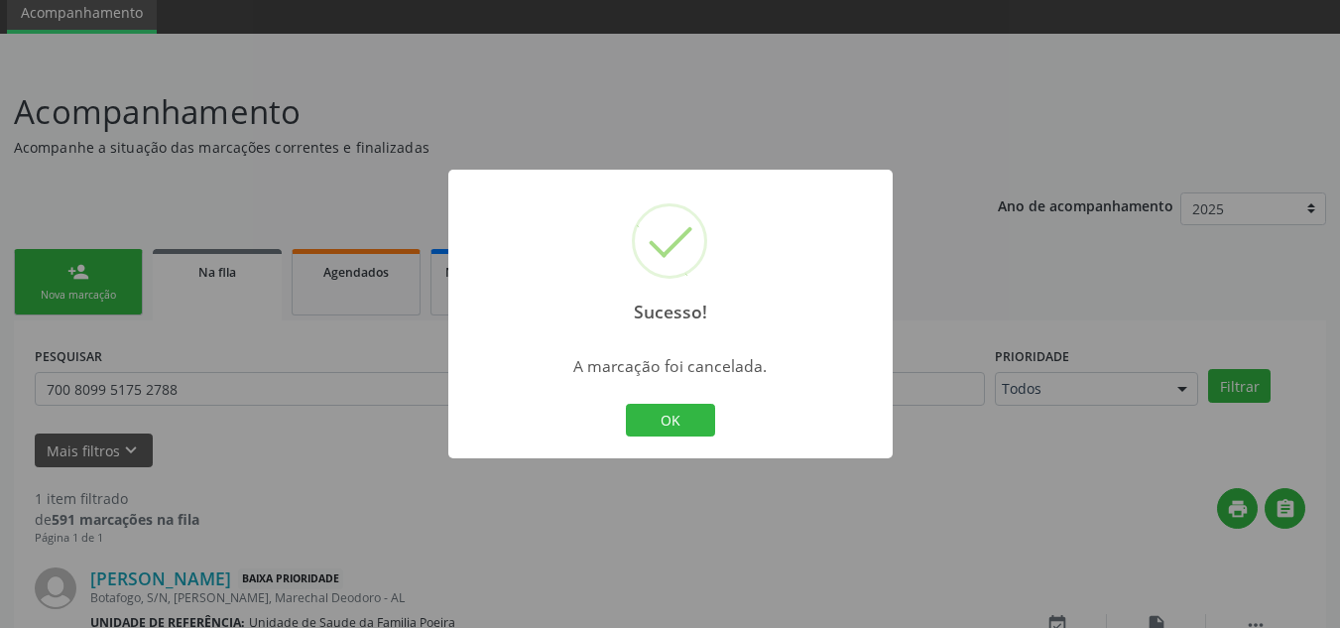
scroll to position [205, 0]
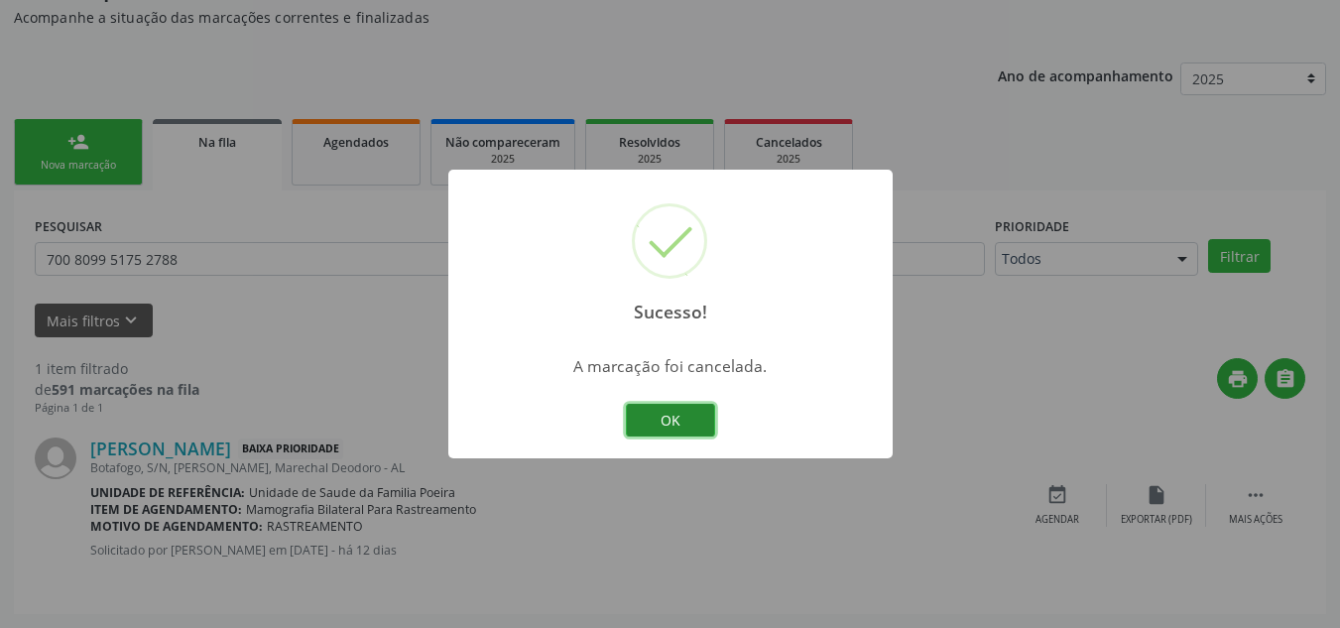
click at [676, 413] on button "OK" at bounding box center [670, 421] width 89 height 34
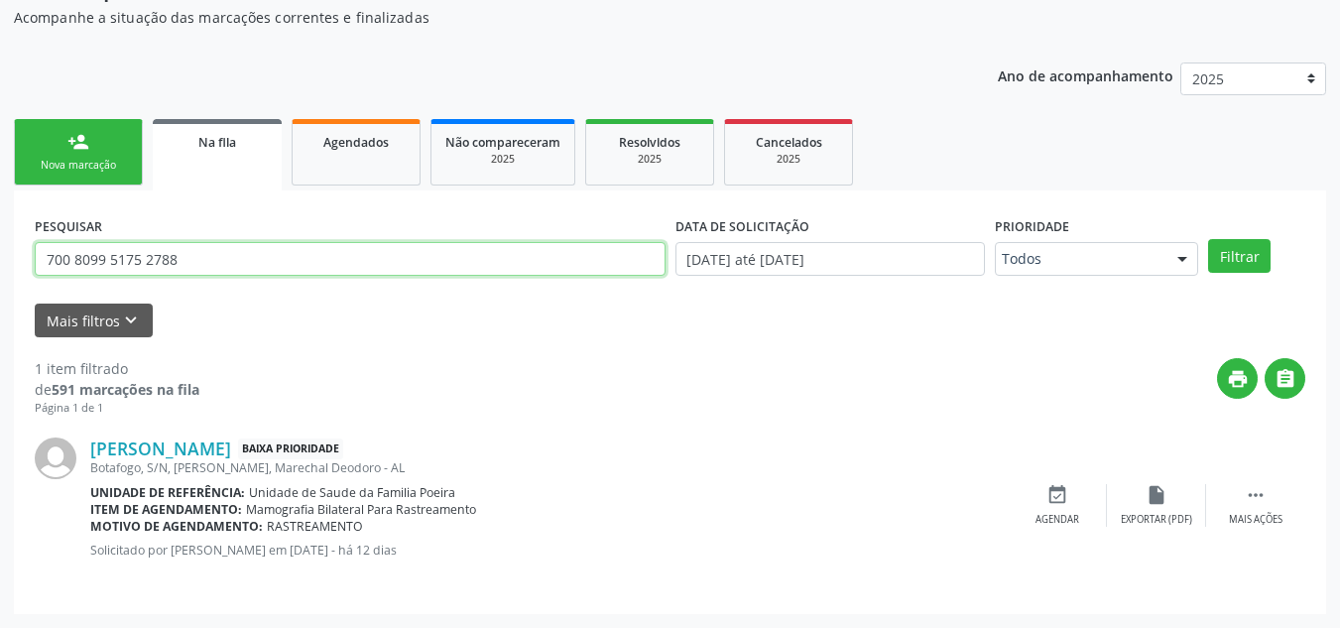
click at [220, 267] on input "700 8099 5175 2788" at bounding box center [350, 259] width 631 height 34
type input "7"
type input "98591738420"
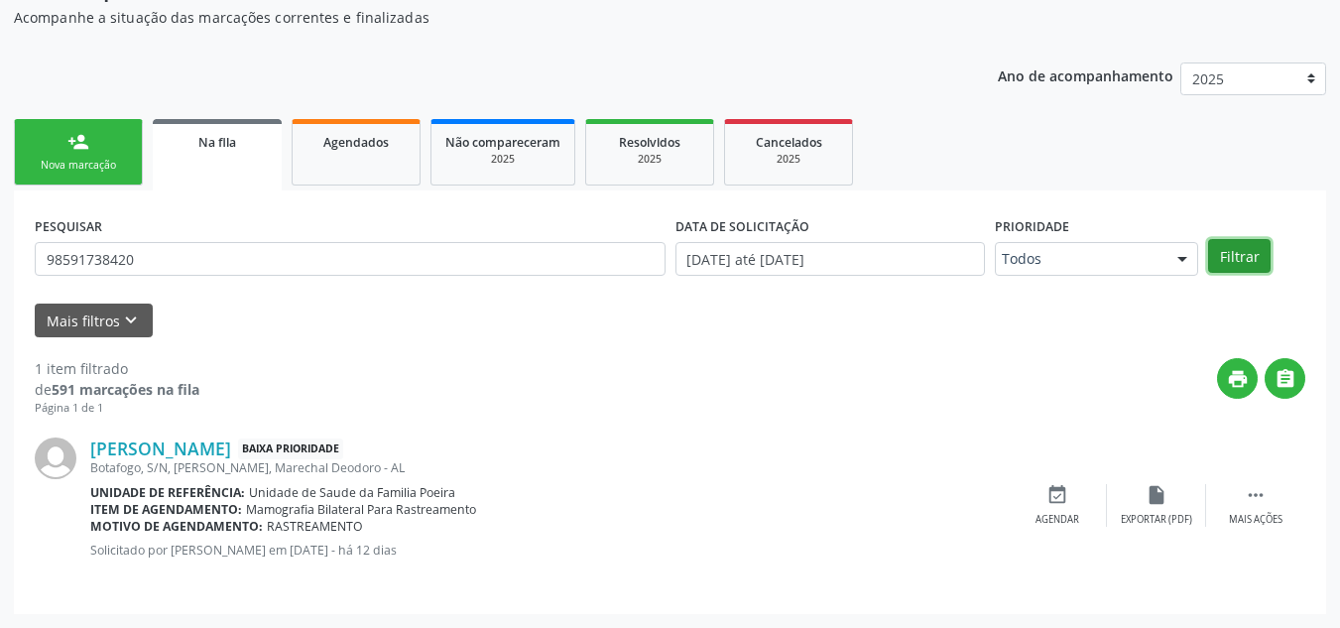
click at [1224, 264] on button "Filtrar" at bounding box center [1239, 256] width 62 height 34
click at [82, 152] on div "person_add" at bounding box center [78, 142] width 22 height 22
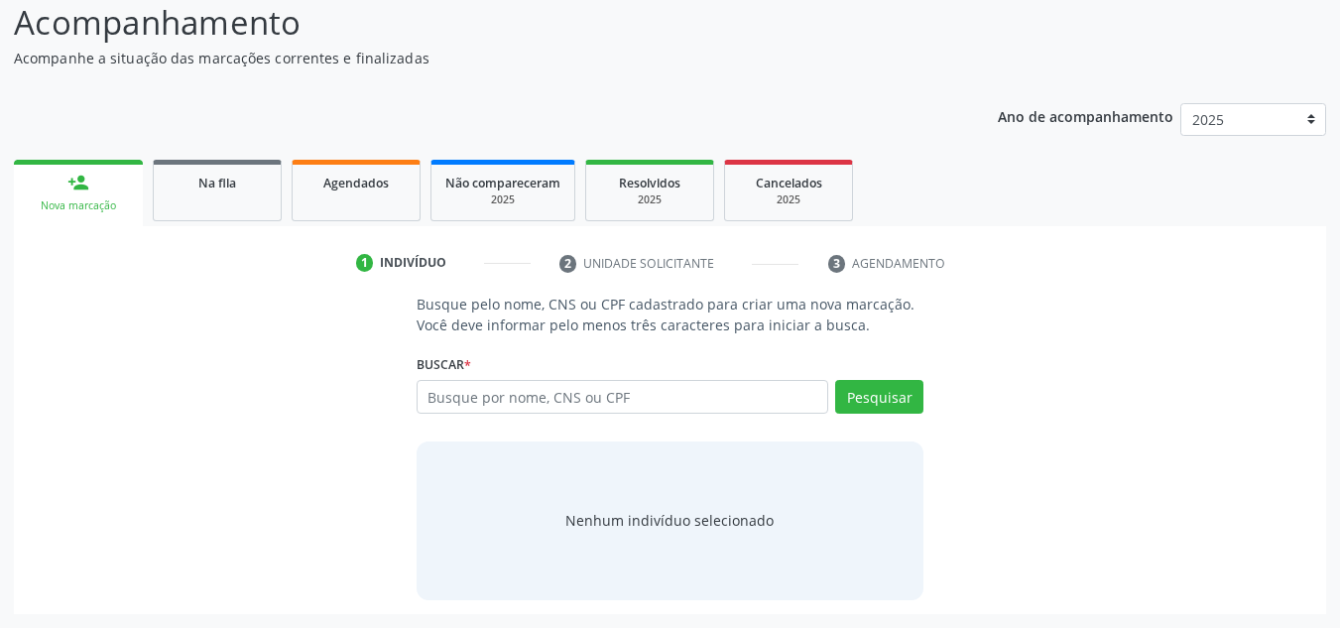
scroll to position [165, 0]
drag, startPoint x: 578, startPoint y: 382, endPoint x: 582, endPoint y: 371, distance: 11.6
click at [578, 381] on input "text" at bounding box center [623, 397] width 413 height 34
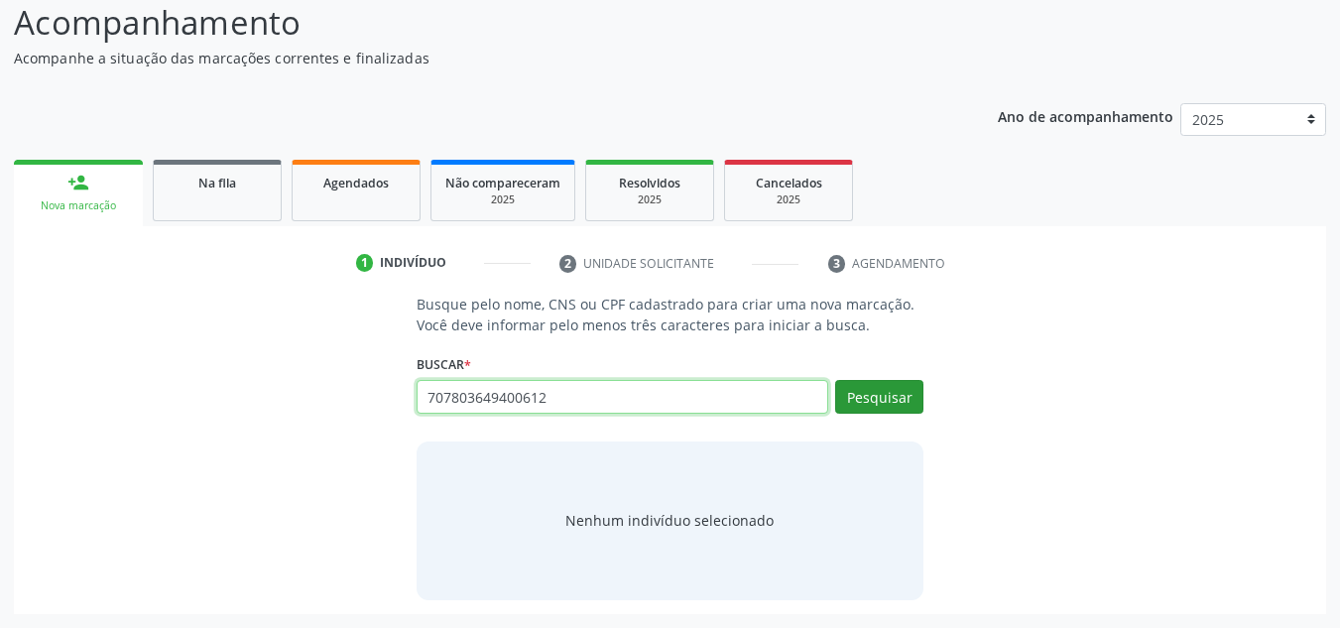
type input "707803649400612"
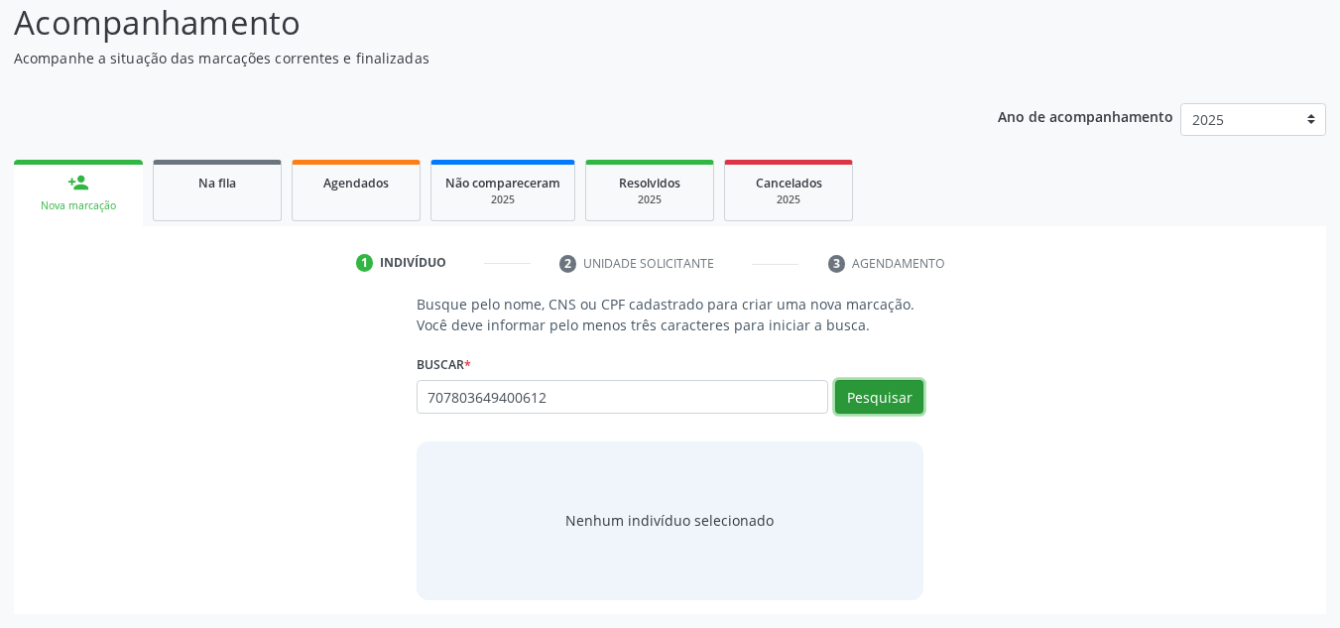
click at [884, 392] on button "Pesquisar" at bounding box center [879, 397] width 88 height 34
type input "707803649400612"
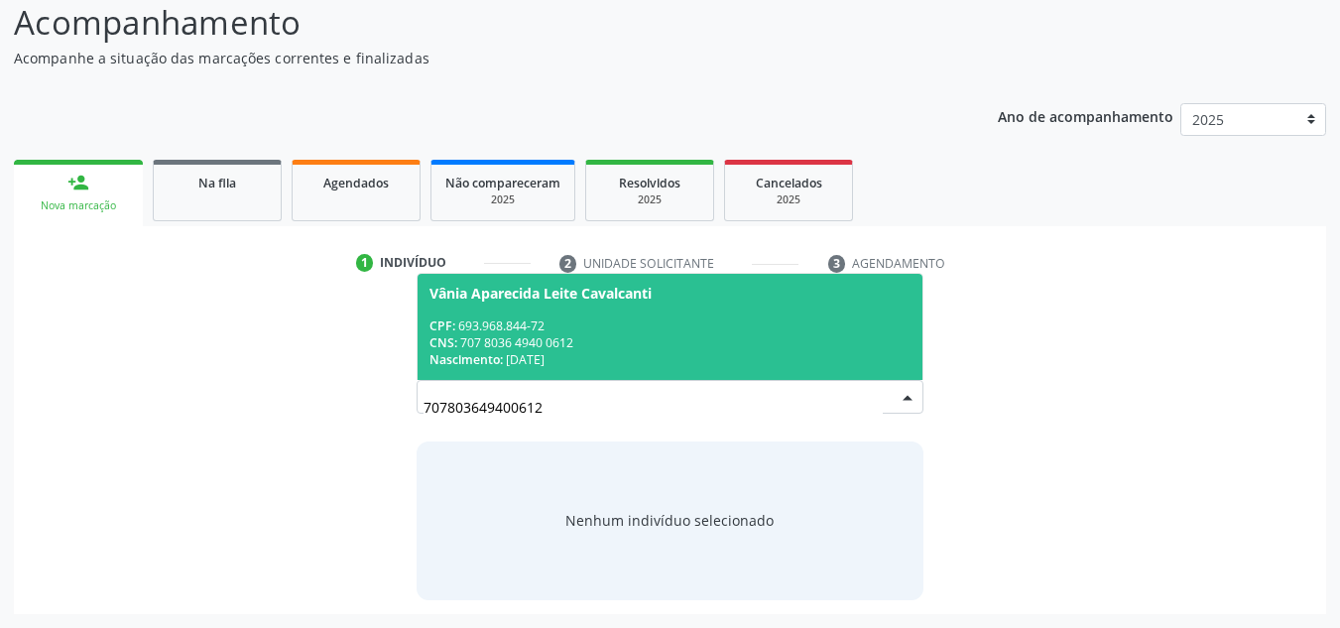
click at [599, 343] on div "CNS: 707 8036 4940 0612" at bounding box center [671, 342] width 482 height 17
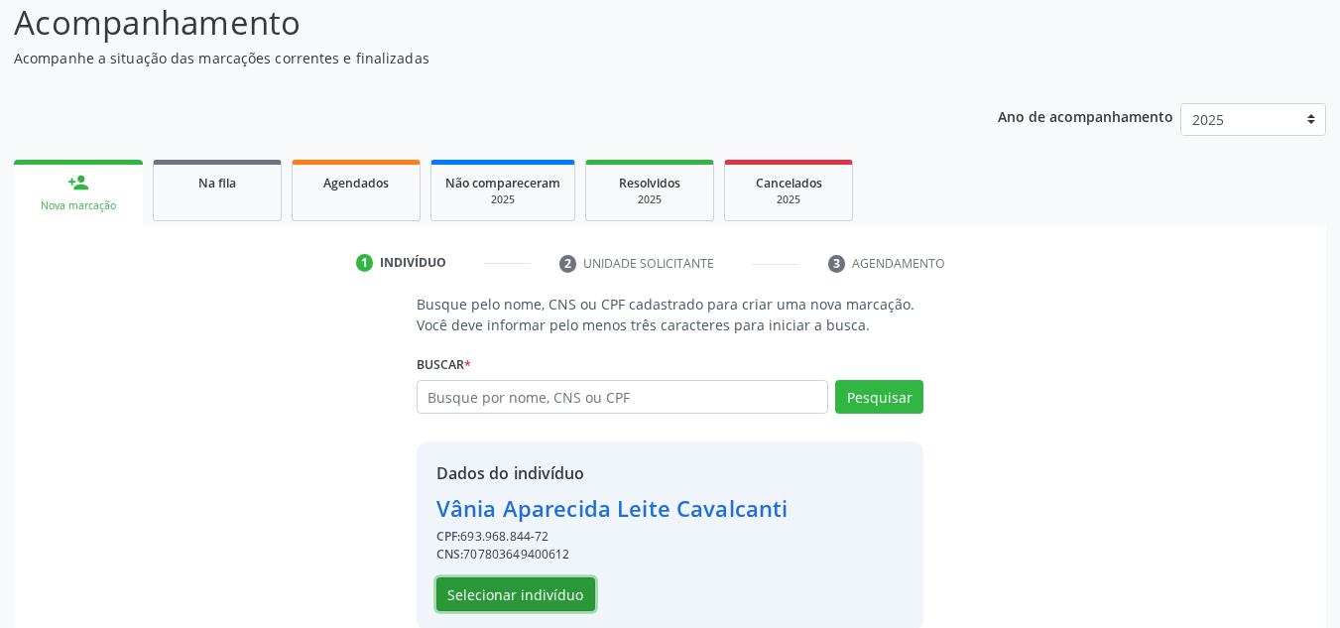
click at [550, 602] on button "Selecionar indivíduo" at bounding box center [515, 594] width 159 height 34
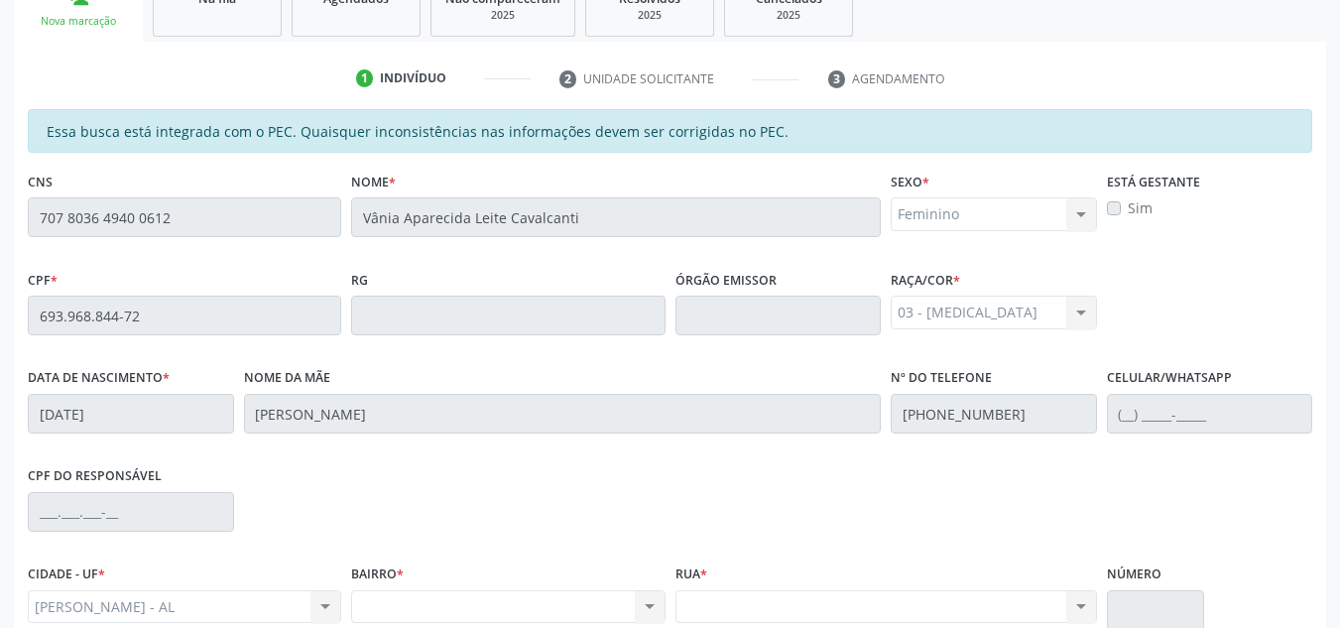
scroll to position [334, 0]
